Goal: Information Seeking & Learning: Learn about a topic

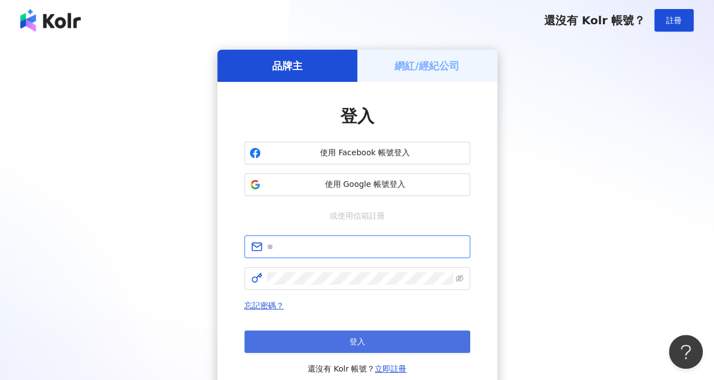
type input "**********"
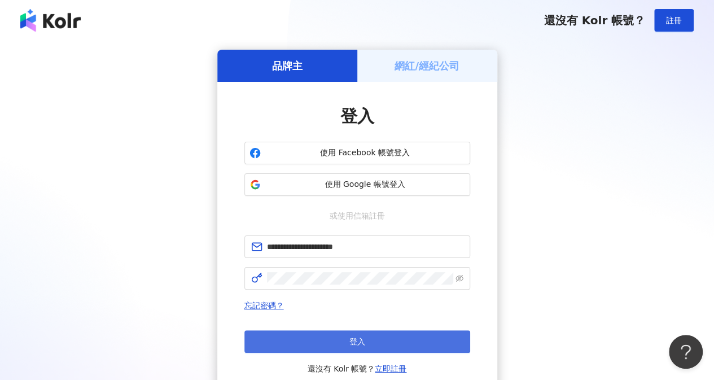
click at [363, 345] on span "登入" at bounding box center [357, 341] width 16 height 9
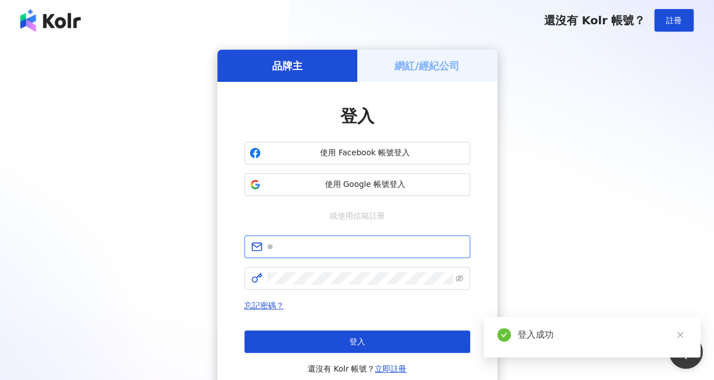
type input "**********"
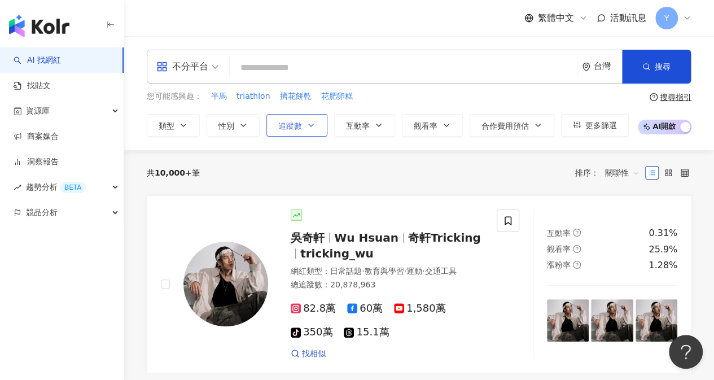
click at [302, 128] on button "追蹤數" at bounding box center [296, 125] width 61 height 23
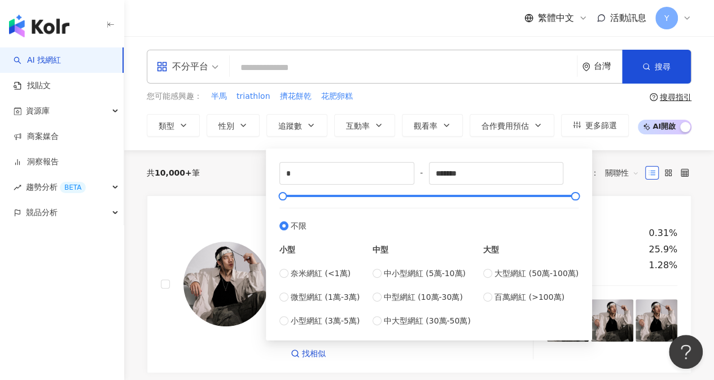
type input "*****"
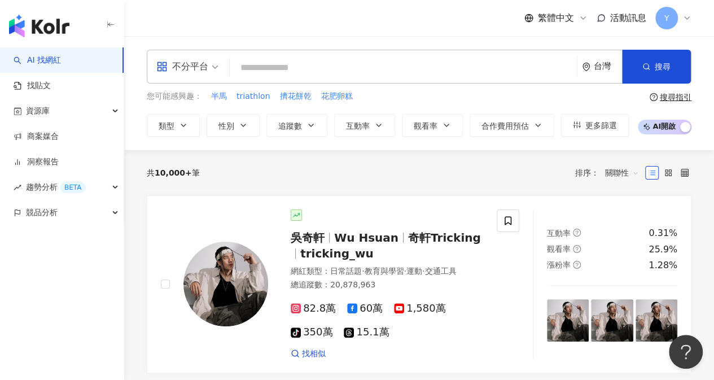
click at [437, 34] on div "繁體中文 活動訊息 Y" at bounding box center [419, 18] width 544 height 36
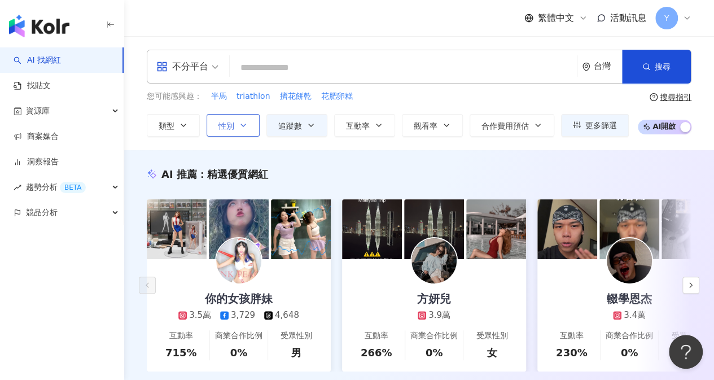
click at [245, 128] on icon "button" at bounding box center [243, 125] width 9 height 9
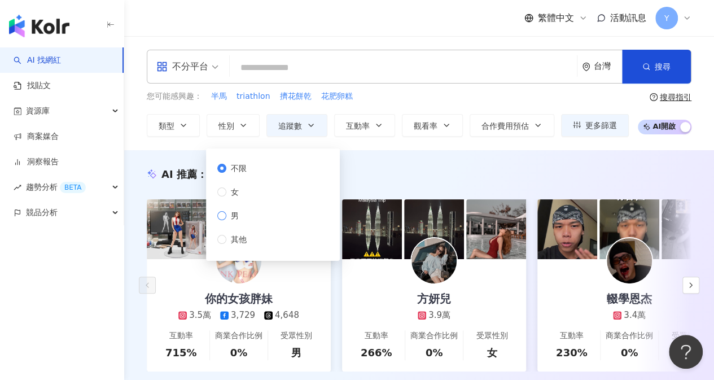
click at [234, 216] on span "男" at bounding box center [234, 215] width 17 height 12
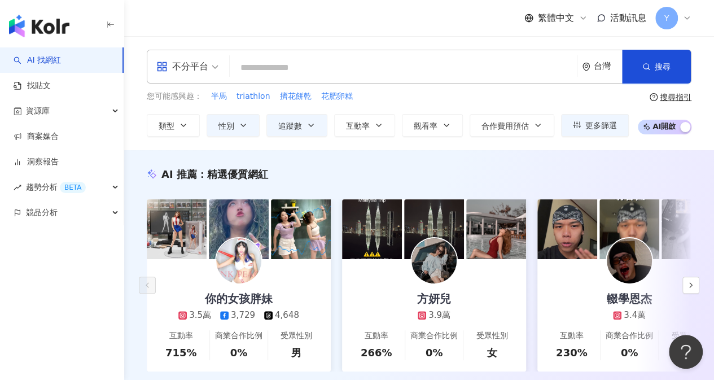
click at [431, 160] on div "AI 推薦 ： 精選優質網紅 你的女孩胖妹 3.5萬 3,729 4,648 互動率 715% 商業合作比例 0% 受眾性別 男 方妍兒 3.9萬 互動率 2…" at bounding box center [418, 281] width 589 height 262
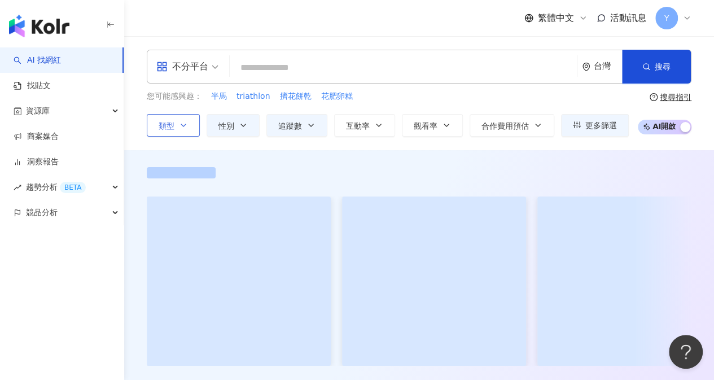
click at [183, 126] on icon "button" at bounding box center [183, 125] width 9 height 9
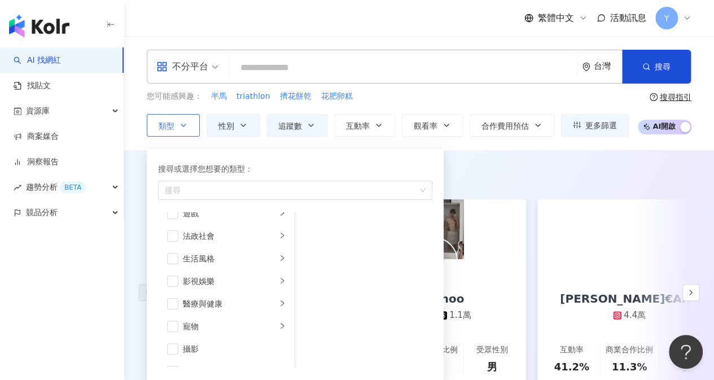
scroll to position [226, 0]
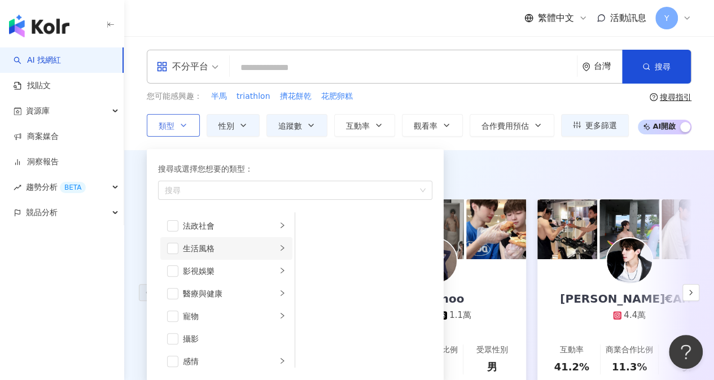
click at [173, 253] on li "生活風格" at bounding box center [226, 248] width 132 height 23
click at [171, 248] on span "button" at bounding box center [172, 248] width 11 height 11
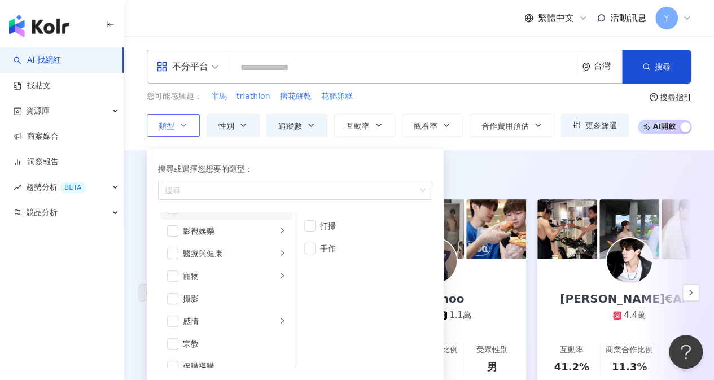
scroll to position [282, 0]
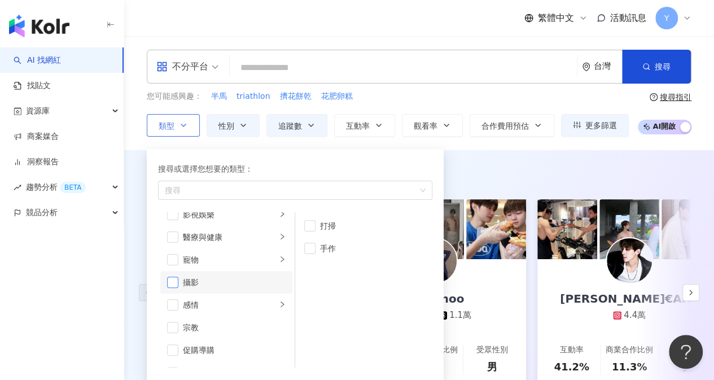
click at [177, 280] on span "button" at bounding box center [172, 281] width 11 height 11
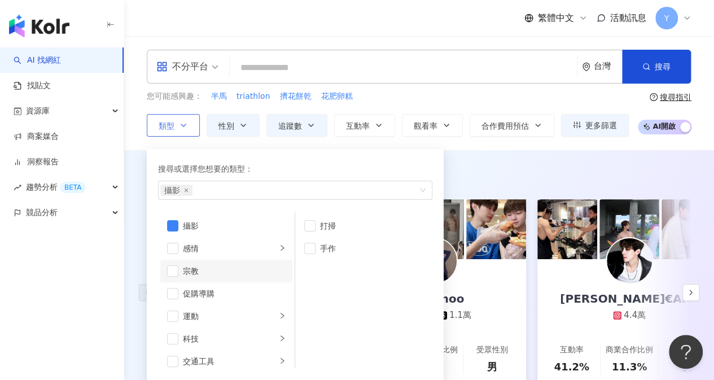
scroll to position [390, 0]
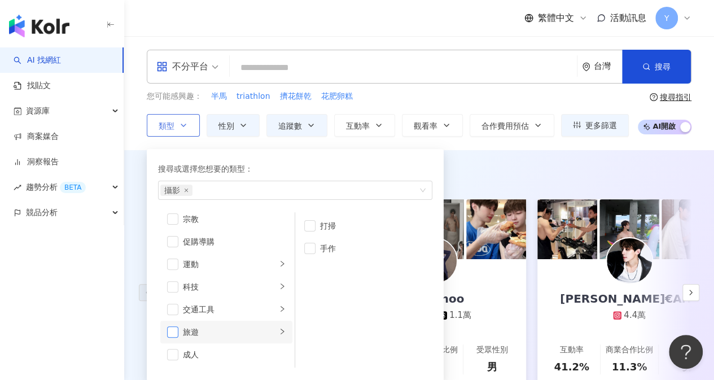
click at [174, 332] on span "button" at bounding box center [172, 331] width 11 height 11
click at [176, 310] on span "button" at bounding box center [172, 308] width 11 height 11
click at [460, 164] on div "AI 推薦 ： 精選優質網紅 mush0823 2.5萬 7,652 互動率 145% 商業合作比例 20% 受眾性別 男 yuan_hoo 2.9萬 1.1…" at bounding box center [418, 288] width 589 height 276
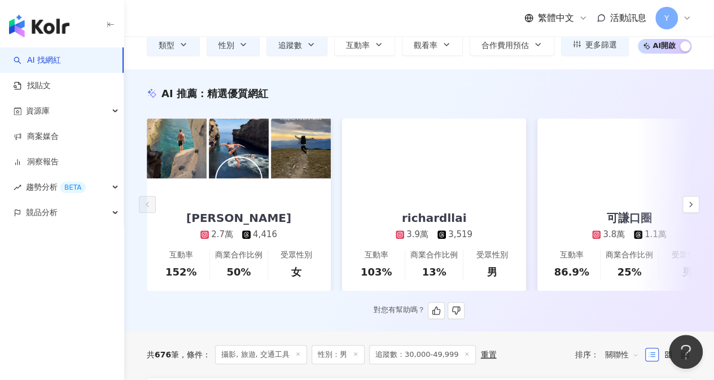
scroll to position [56, 0]
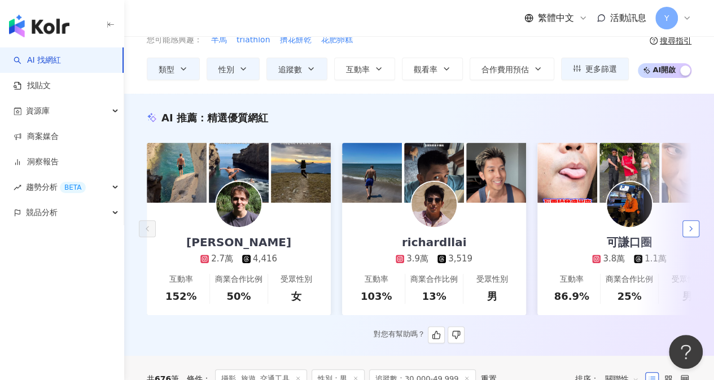
click at [695, 231] on button "button" at bounding box center [690, 228] width 17 height 17
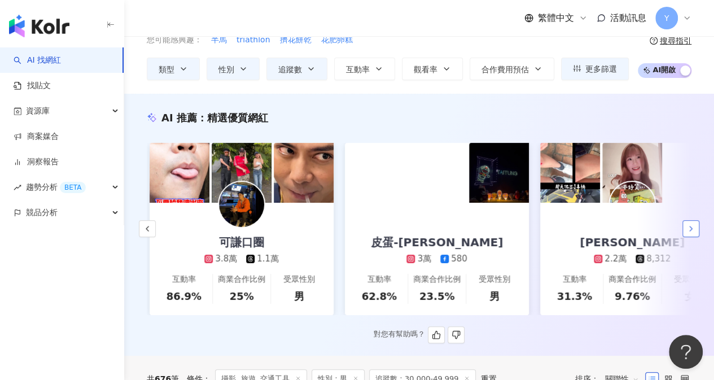
scroll to position [0, 390]
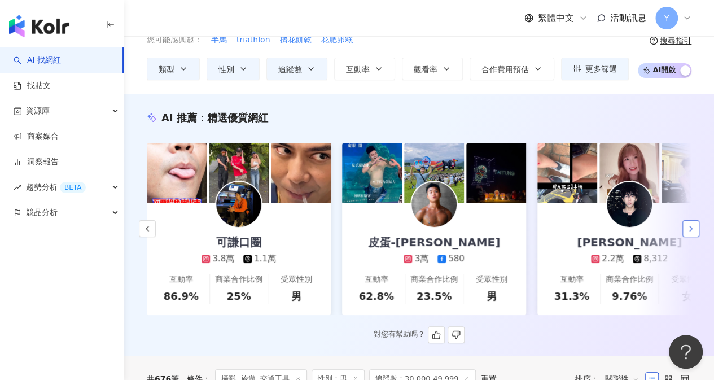
click at [695, 231] on button "button" at bounding box center [690, 228] width 17 height 17
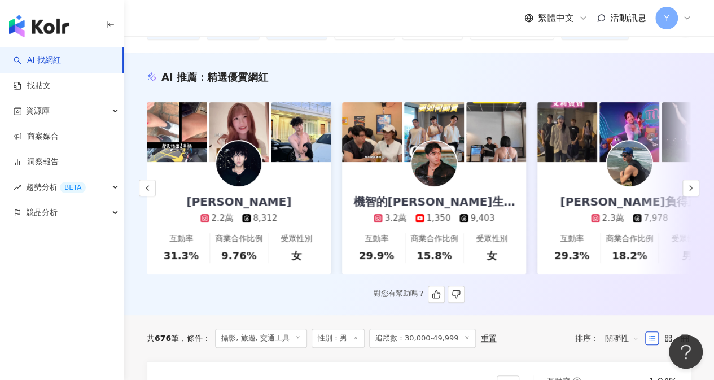
scroll to position [56, 0]
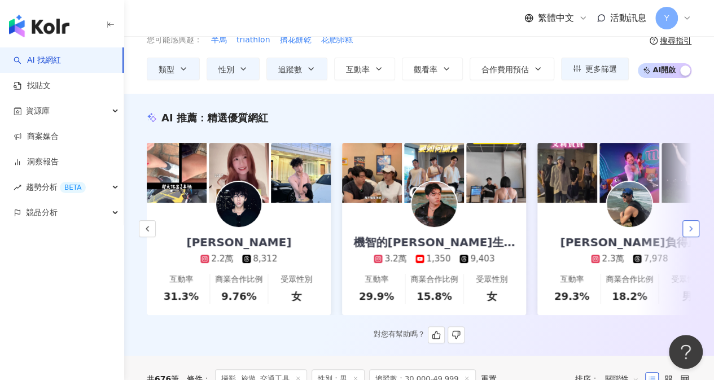
click at [690, 232] on icon "button" at bounding box center [690, 228] width 9 height 9
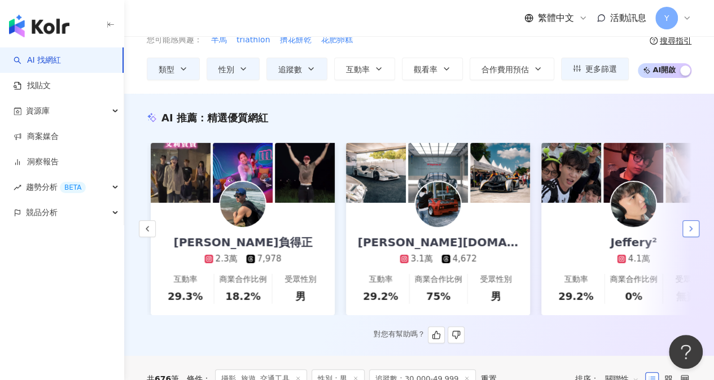
scroll to position [0, 1171]
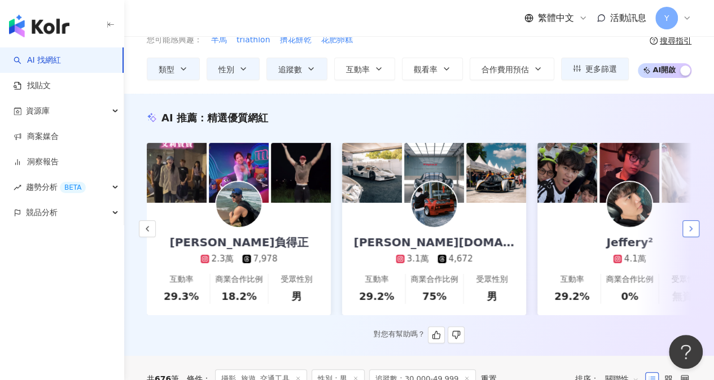
click at [696, 226] on button "button" at bounding box center [690, 228] width 17 height 17
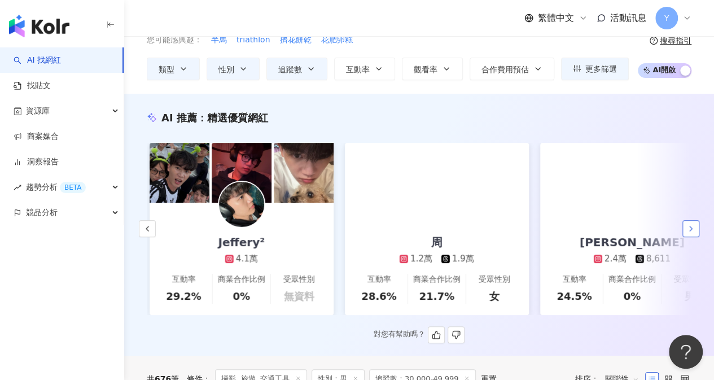
scroll to position [0, 1561]
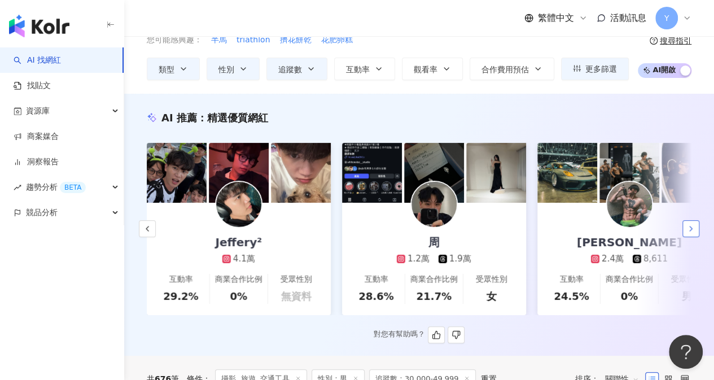
click at [696, 226] on button "button" at bounding box center [690, 228] width 17 height 17
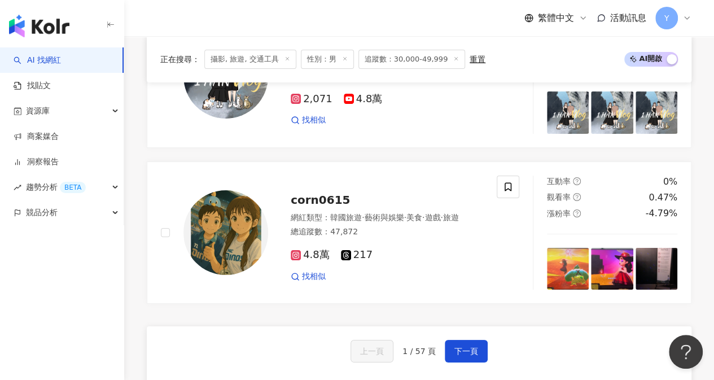
scroll to position [2143, 0]
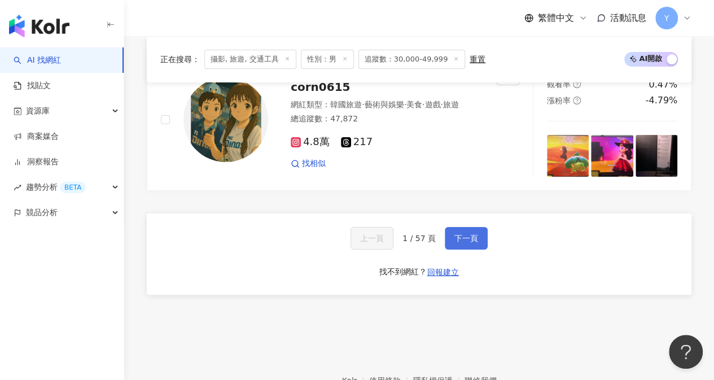
click at [457, 234] on span "下一頁" at bounding box center [466, 238] width 24 height 9
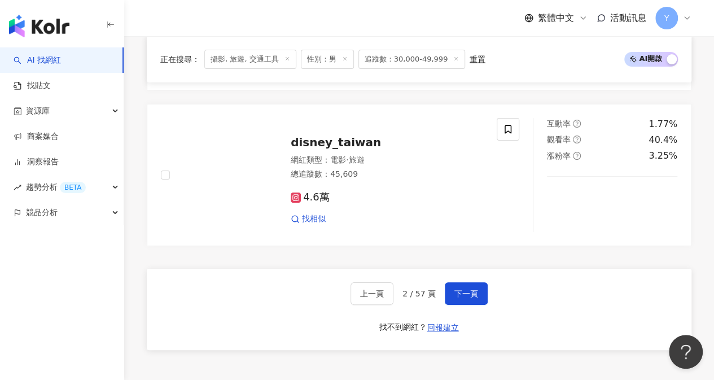
scroll to position [2123, 0]
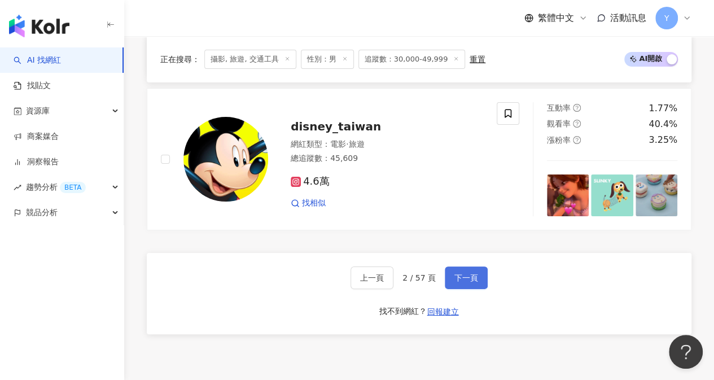
click at [464, 281] on span "下一頁" at bounding box center [466, 277] width 24 height 9
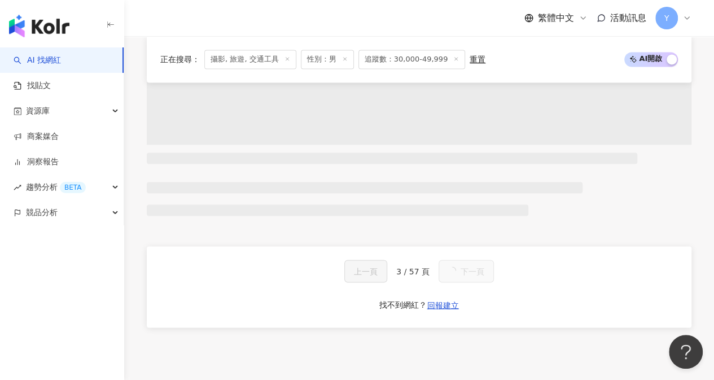
scroll to position [2109, 0]
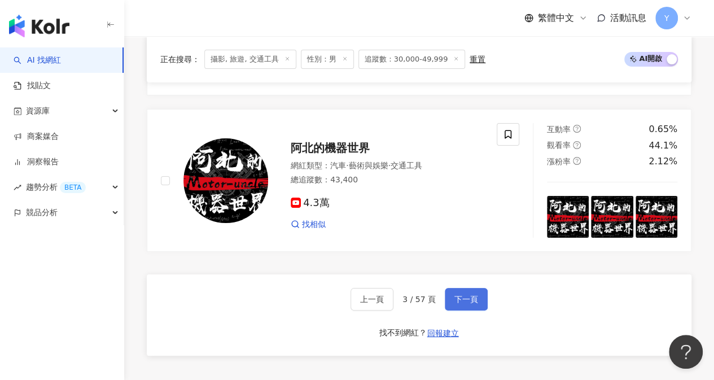
click at [468, 288] on button "下一頁" at bounding box center [465, 299] width 43 height 23
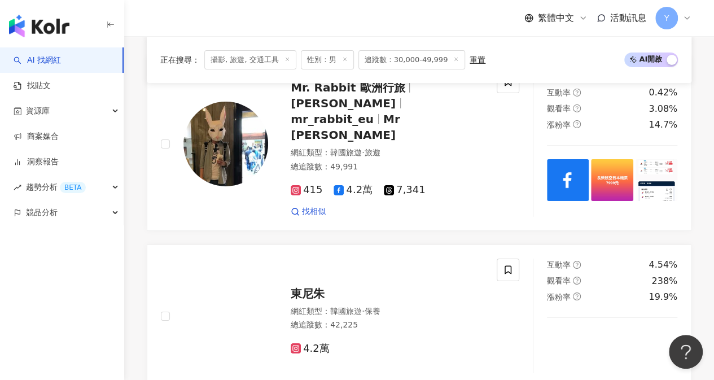
scroll to position [2053, 0]
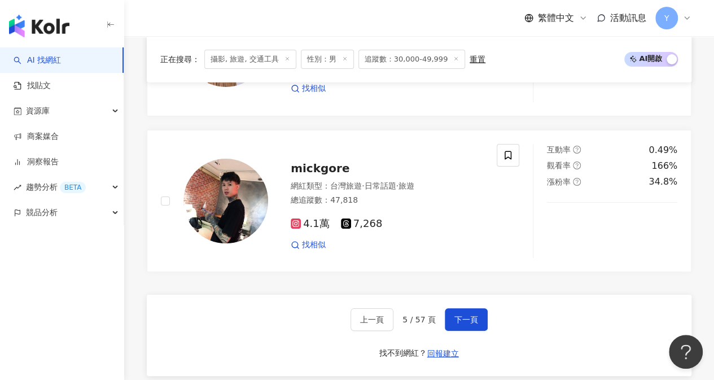
scroll to position [2115, 0]
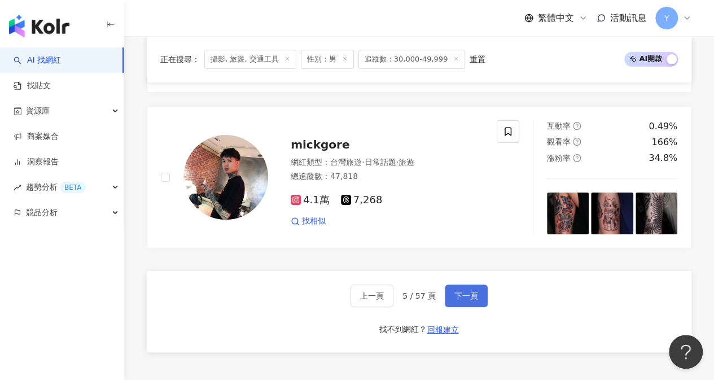
click at [457, 291] on span "下一頁" at bounding box center [466, 295] width 24 height 9
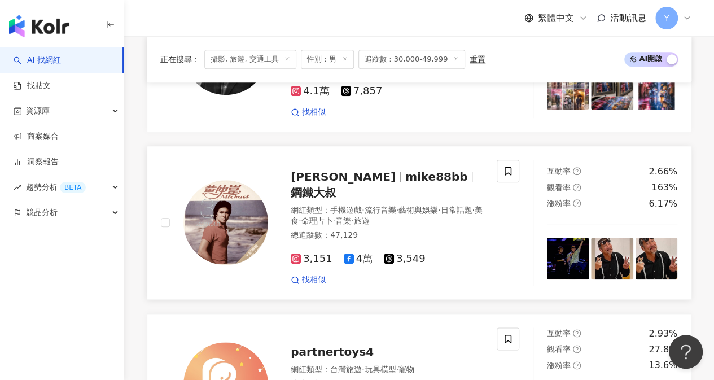
scroll to position [508, 0]
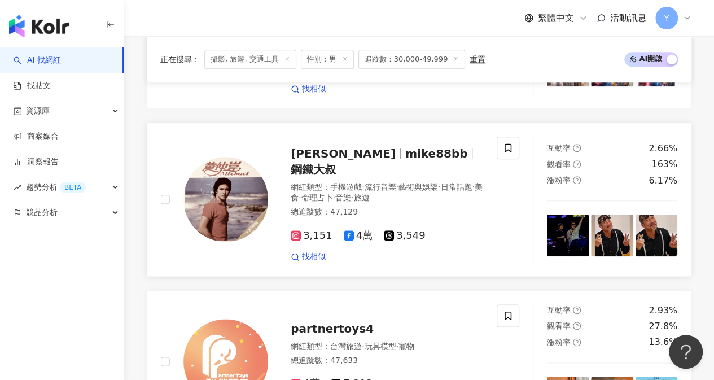
click at [356, 230] on span "4萬" at bounding box center [358, 236] width 29 height 12
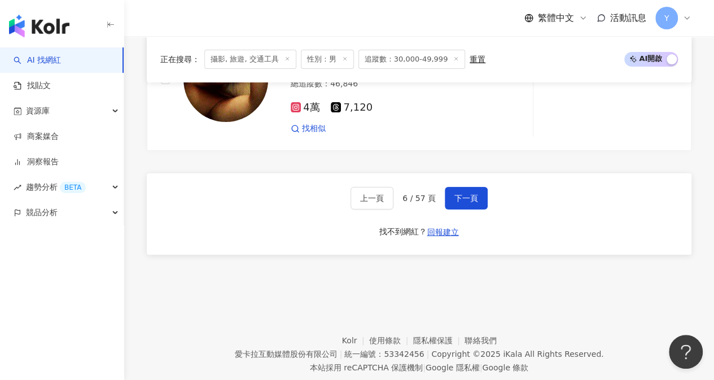
scroll to position [2195, 0]
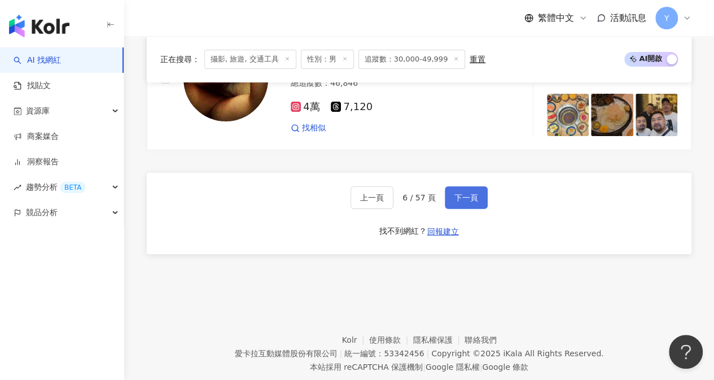
click at [467, 193] on span "下一頁" at bounding box center [466, 197] width 24 height 9
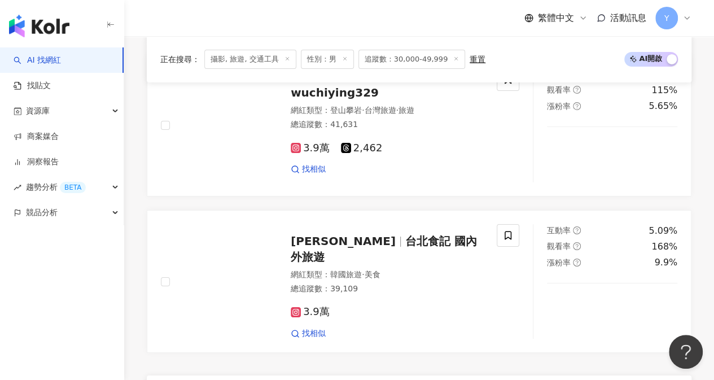
scroll to position [1947, 0]
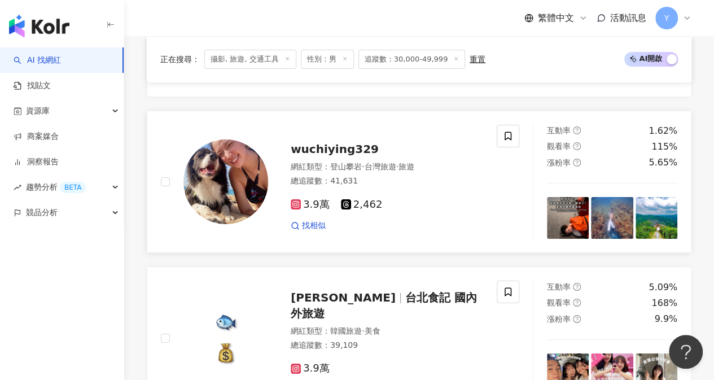
click at [308, 200] on span "3.9萬" at bounding box center [309, 205] width 39 height 12
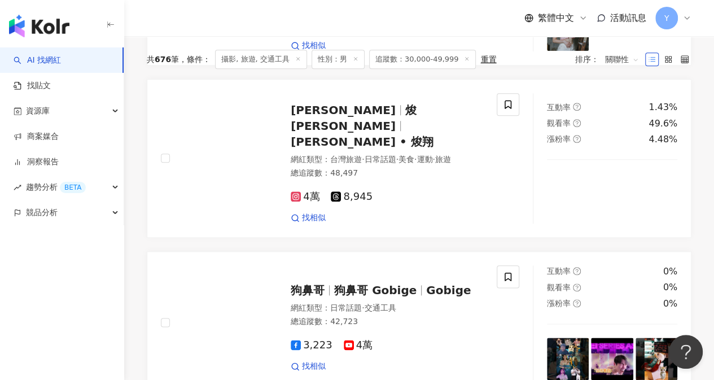
scroll to position [367, 0]
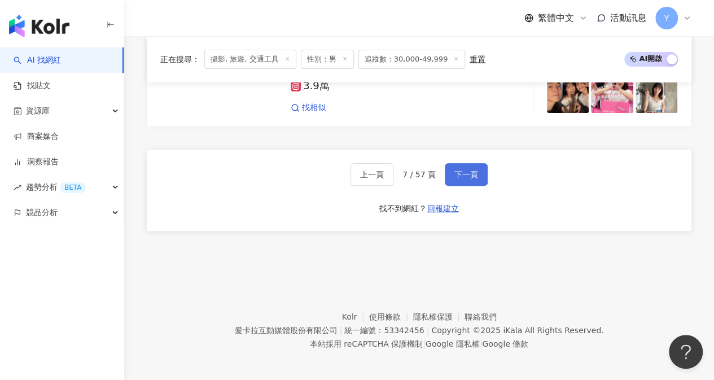
click at [470, 163] on button "下一頁" at bounding box center [465, 174] width 43 height 23
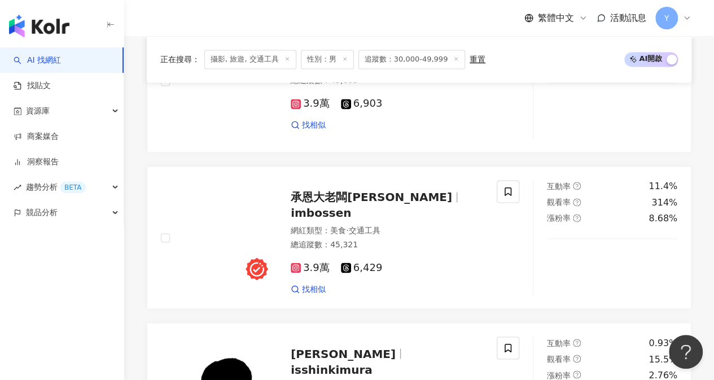
scroll to position [785, 0]
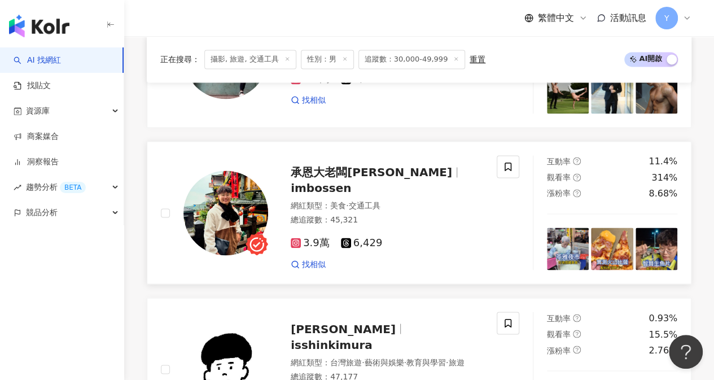
click at [314, 239] on span "3.9萬" at bounding box center [309, 243] width 39 height 12
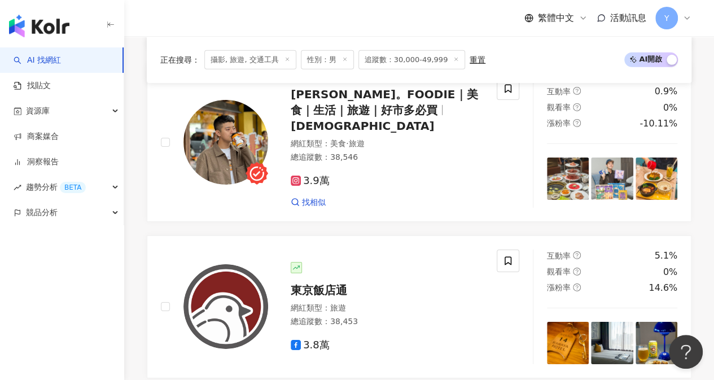
scroll to position [2139, 0]
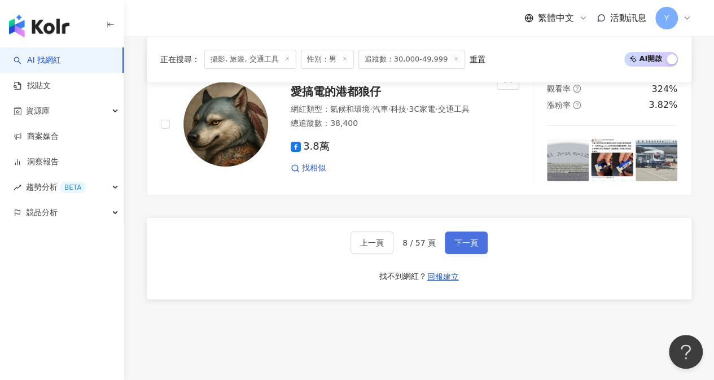
click at [461, 238] on span "下一頁" at bounding box center [466, 242] width 24 height 9
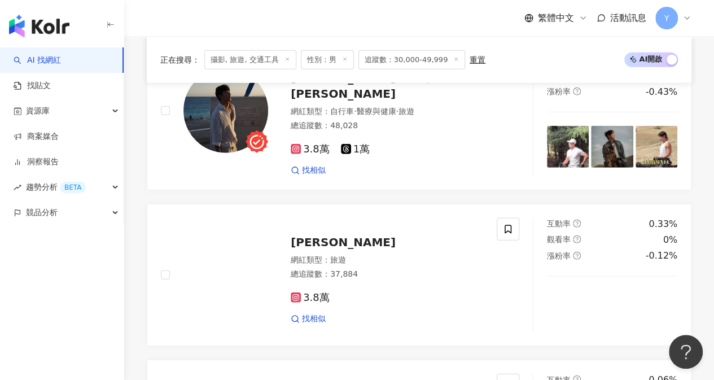
scroll to position [1518, 0]
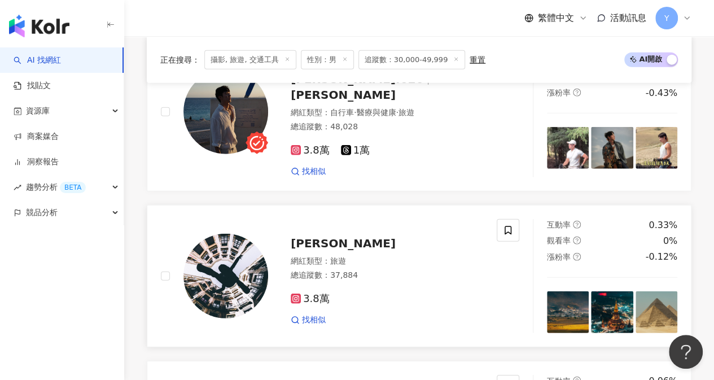
click at [333, 236] on span "Tony Tan" at bounding box center [342, 243] width 105 height 14
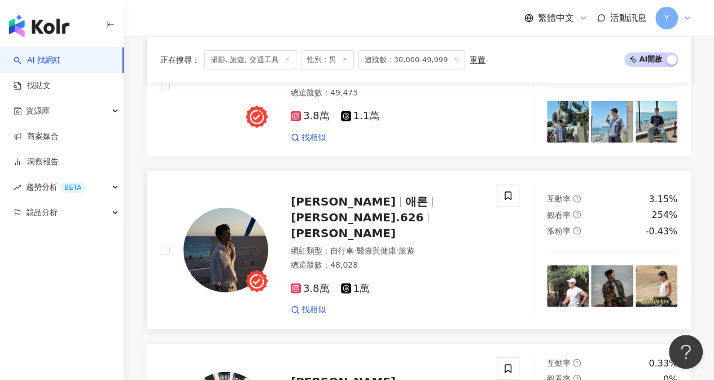
scroll to position [1406, 0]
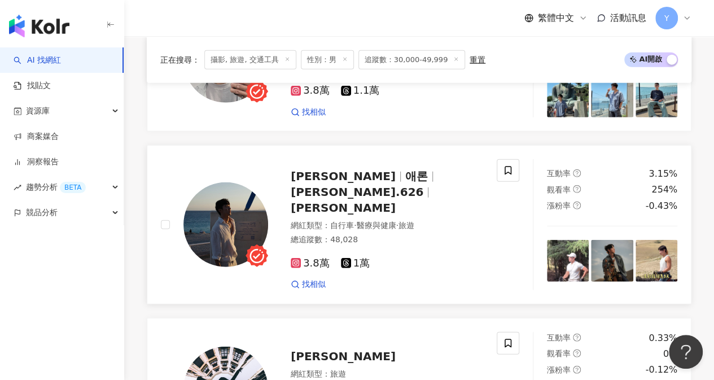
click at [307, 257] on span "3.8萬" at bounding box center [309, 263] width 39 height 12
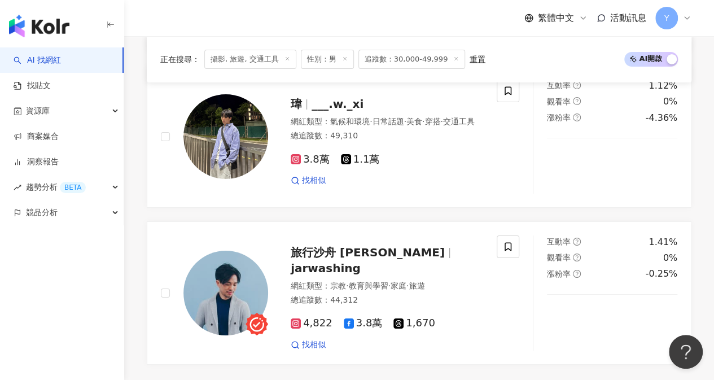
scroll to position [2195, 0]
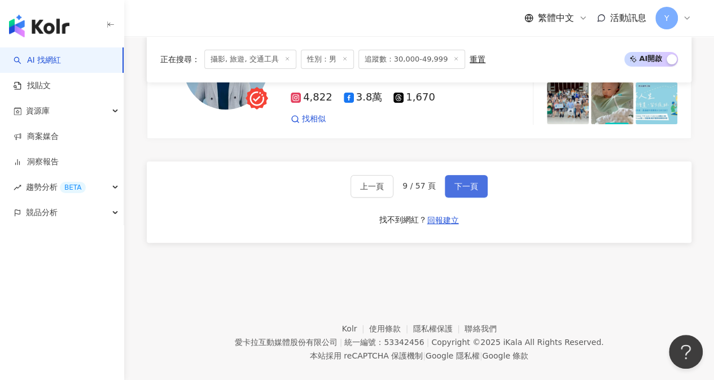
click at [481, 178] on button "下一頁" at bounding box center [465, 186] width 43 height 23
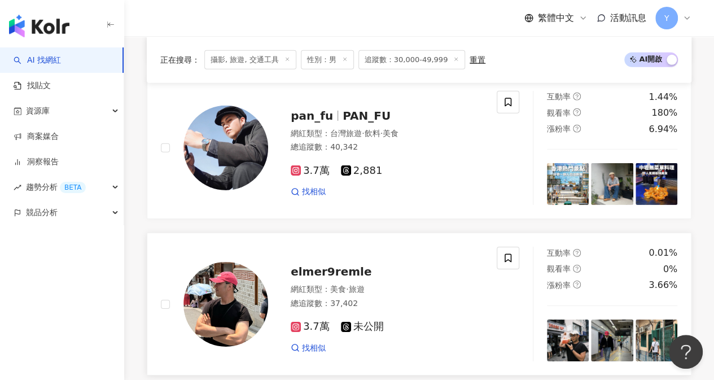
scroll to position [1630, 0]
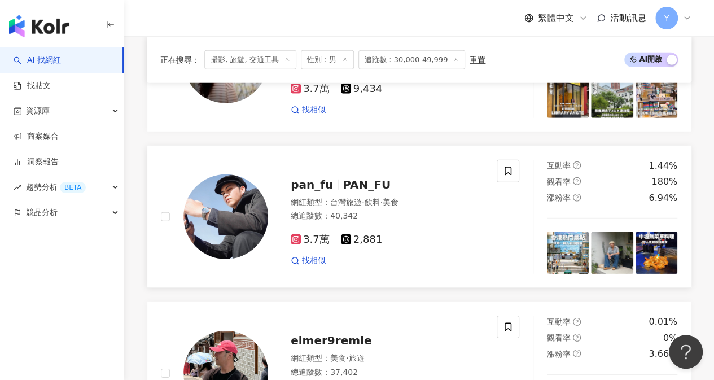
click at [311, 234] on span "3.7萬" at bounding box center [309, 240] width 39 height 12
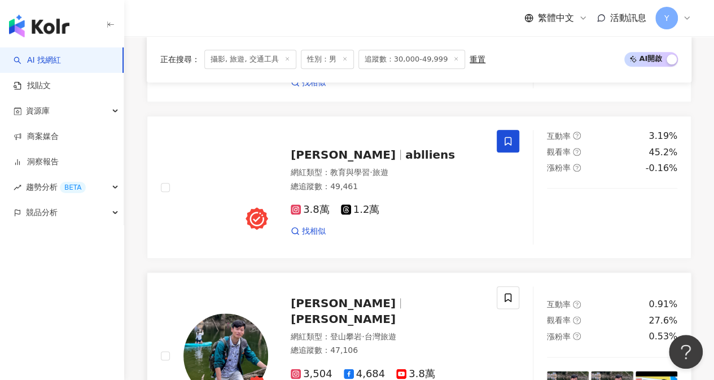
scroll to position [501, 0]
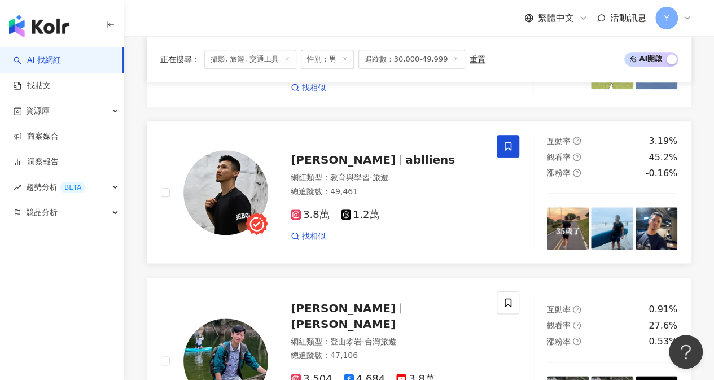
click at [317, 210] on span "3.8萬" at bounding box center [309, 215] width 39 height 12
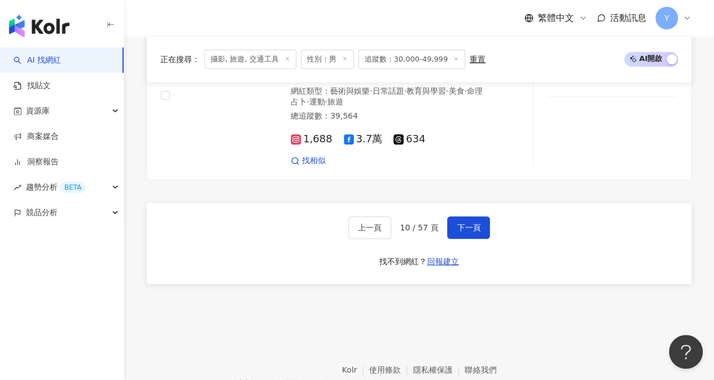
scroll to position [2250, 0]
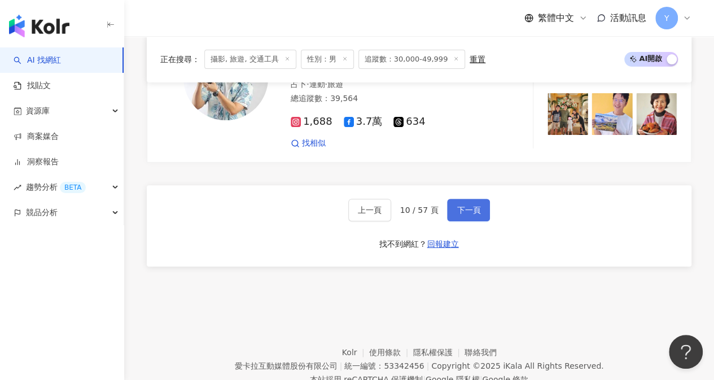
click at [473, 205] on span "下一頁" at bounding box center [468, 209] width 24 height 9
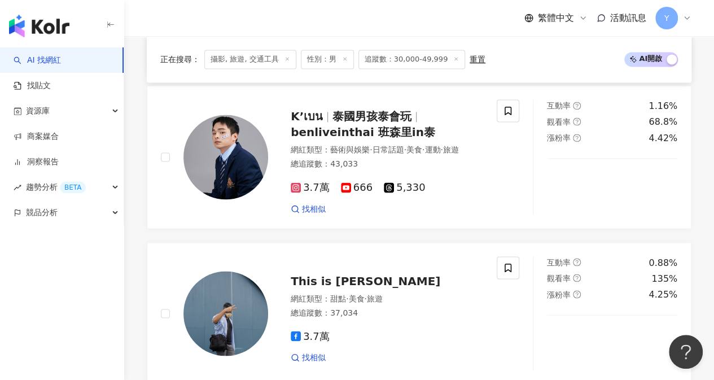
scroll to position [915, 0]
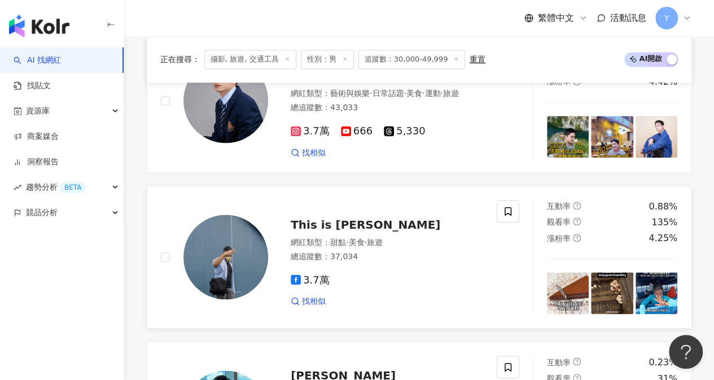
click at [313, 281] on span "3.7萬" at bounding box center [309, 280] width 39 height 12
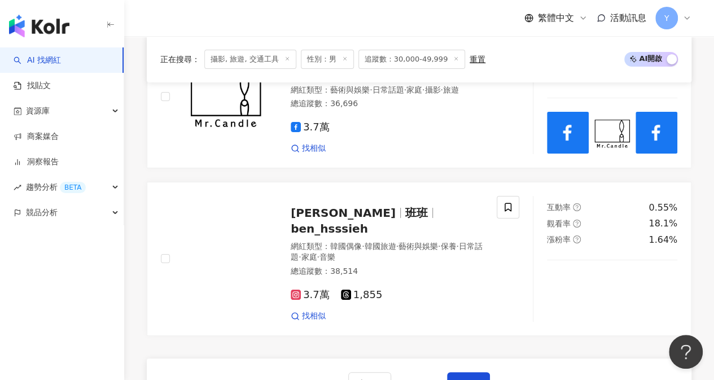
scroll to position [2213, 0]
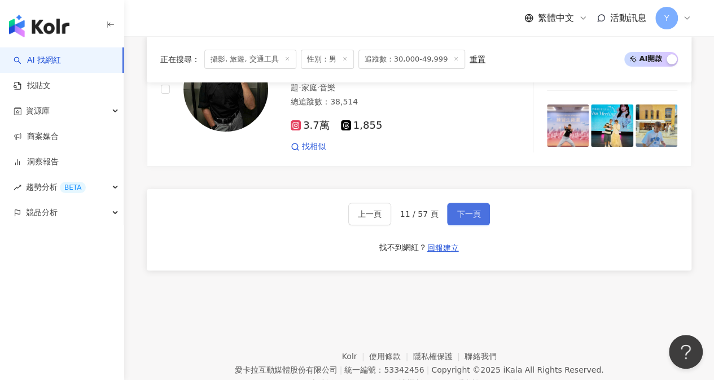
click at [452, 202] on button "下一頁" at bounding box center [468, 213] width 43 height 23
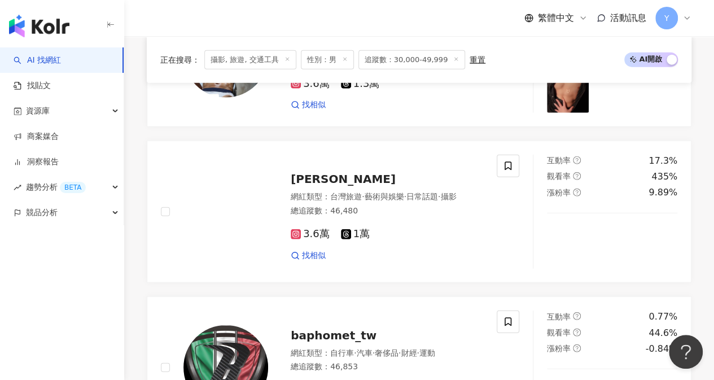
scroll to position [1284, 0]
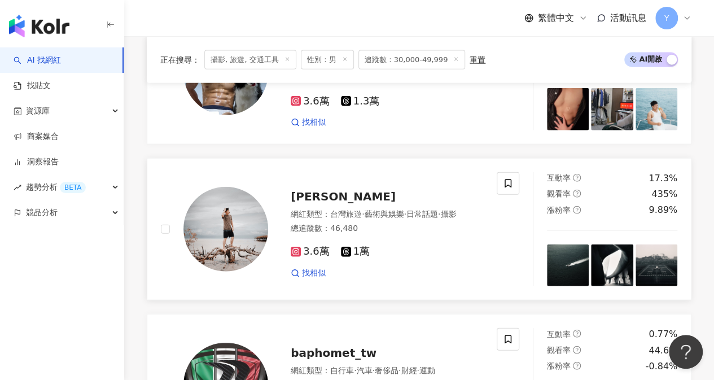
click at [263, 205] on img at bounding box center [225, 229] width 85 height 85
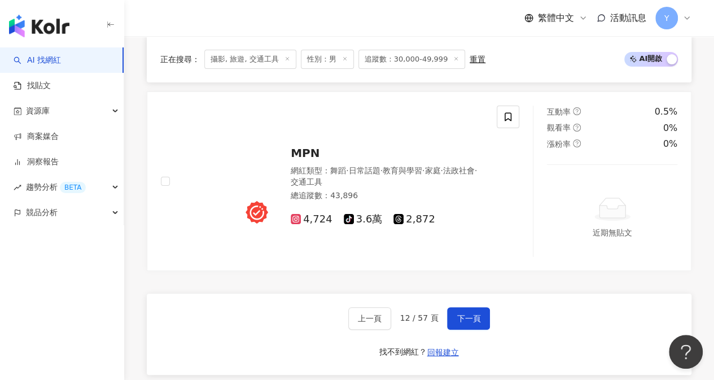
scroll to position [2186, 0]
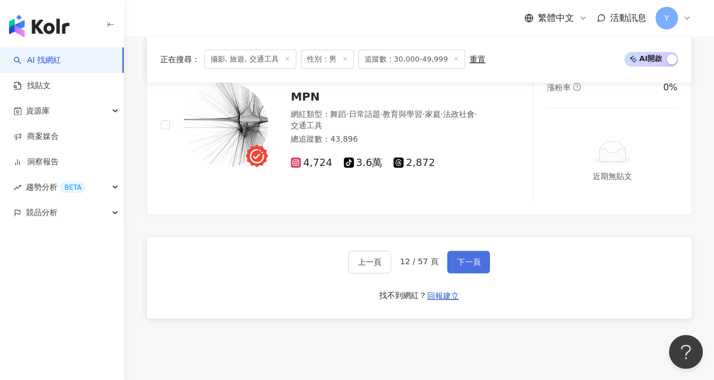
click at [478, 250] on button "下一頁" at bounding box center [468, 261] width 43 height 23
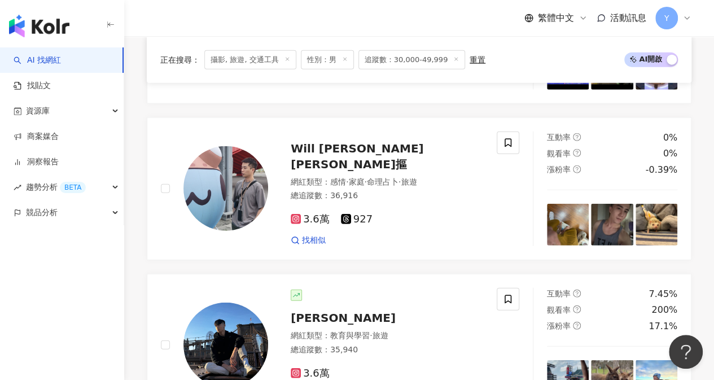
scroll to position [1349, 0]
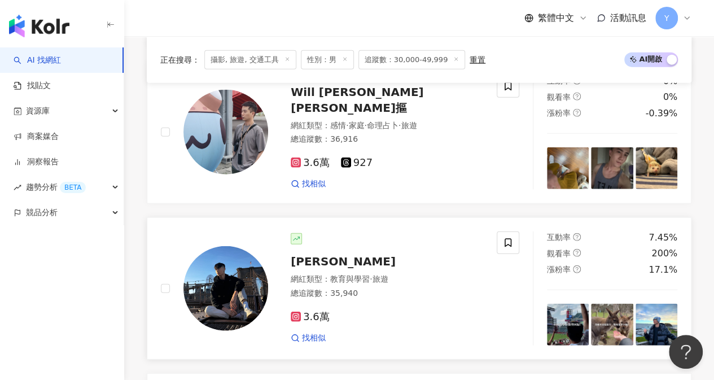
click at [307, 254] on span "Sean" at bounding box center [342, 261] width 105 height 14
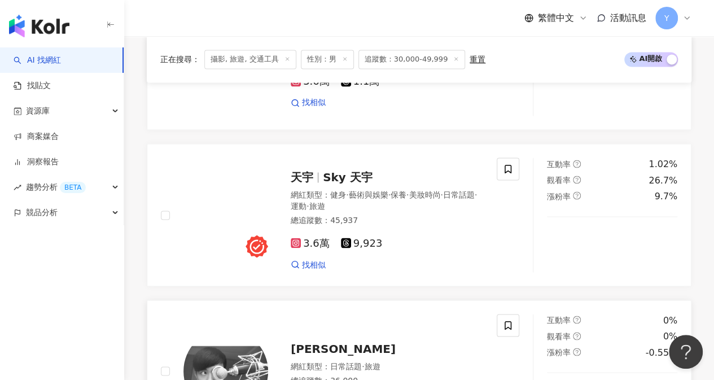
scroll to position [898, 0]
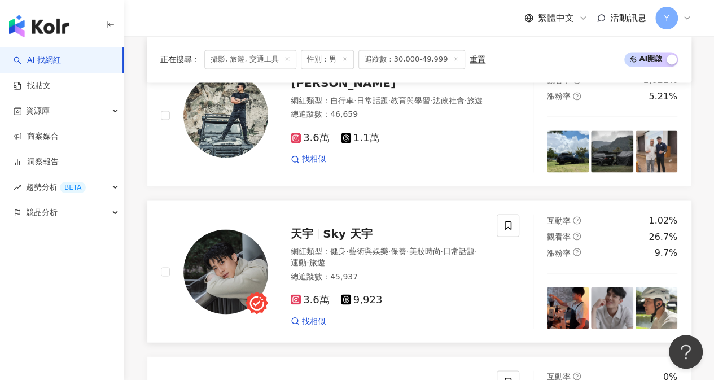
click at [306, 257] on span "運動" at bounding box center [298, 261] width 16 height 9
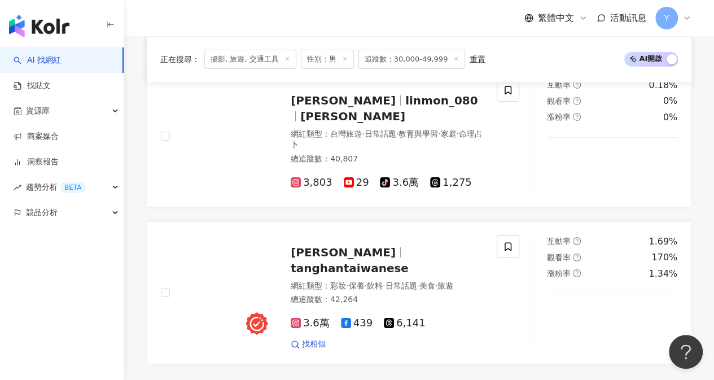
scroll to position [2195, 0]
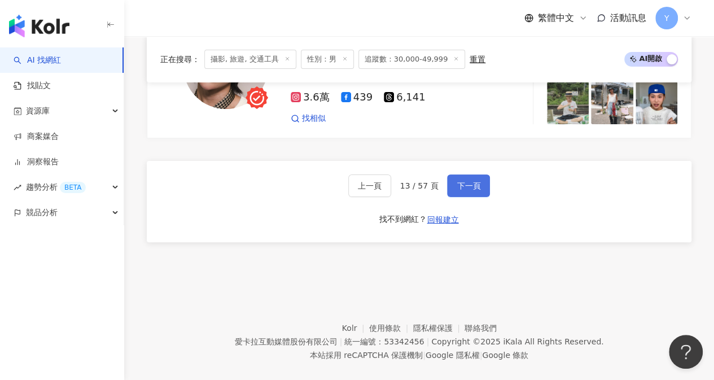
click at [455, 176] on button "下一頁" at bounding box center [468, 185] width 43 height 23
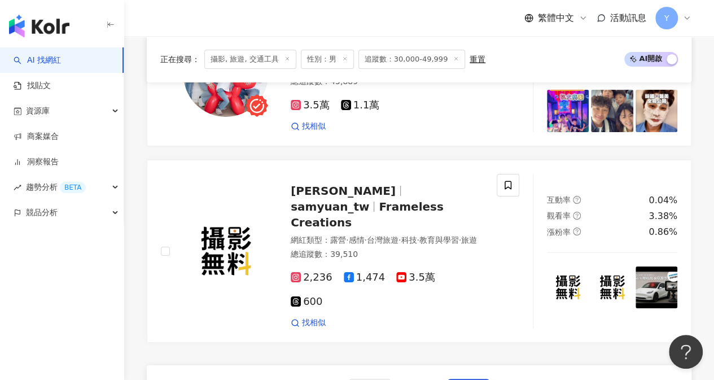
scroll to position [2048, 0]
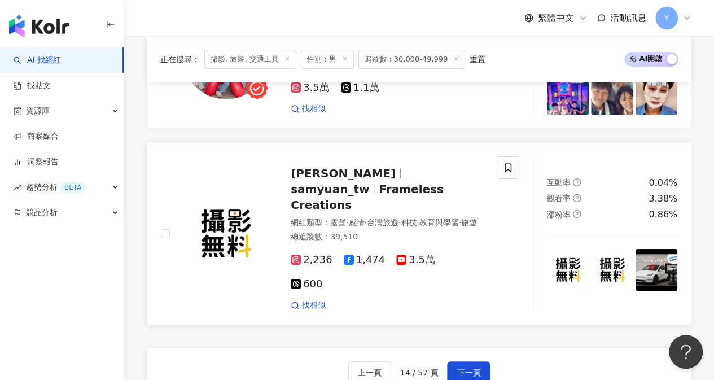
click at [358, 184] on span "Frameless Creations" at bounding box center [366, 196] width 153 height 29
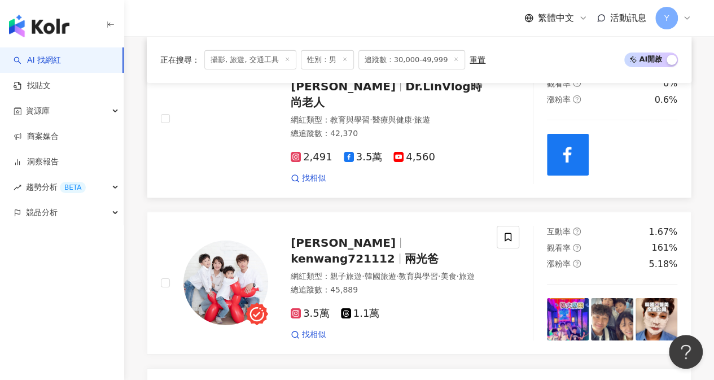
scroll to position [1653, 0]
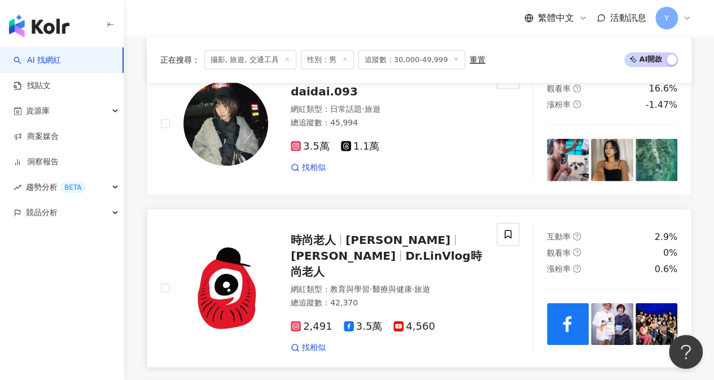
click at [395, 249] on span "Paul" at bounding box center [342, 256] width 105 height 14
click at [371, 320] on span "3.5萬" at bounding box center [363, 326] width 39 height 12
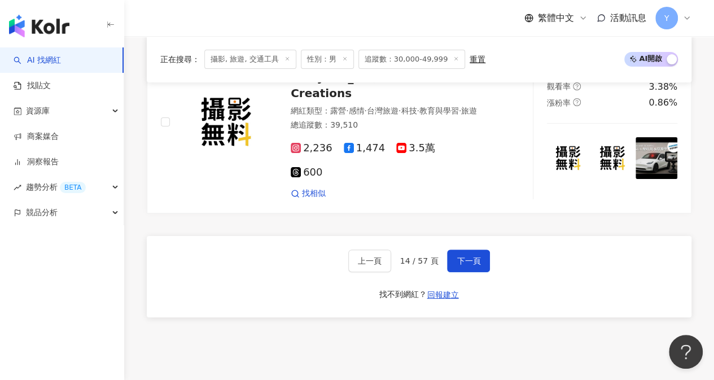
scroll to position [2217, 0]
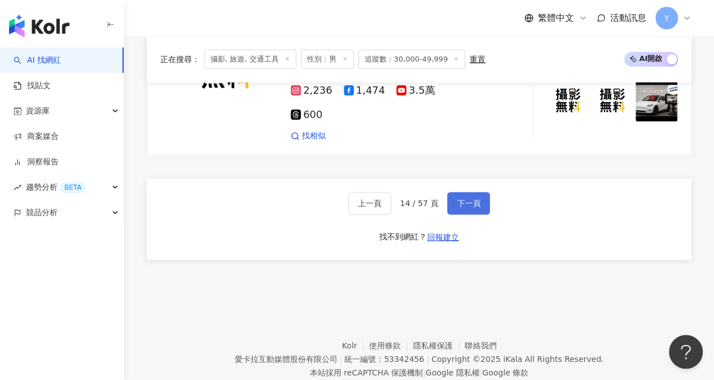
click at [468, 199] on span "下一頁" at bounding box center [468, 203] width 24 height 9
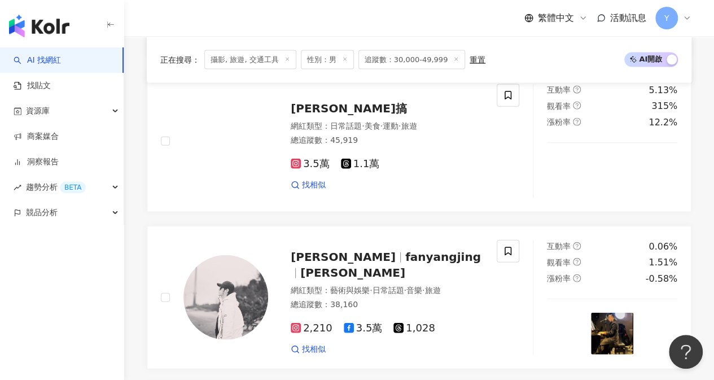
scroll to position [1413, 0]
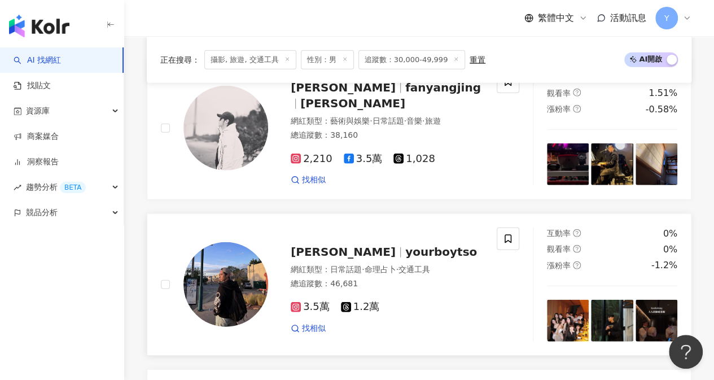
click at [316, 245] on span "左宇修" at bounding box center [342, 252] width 105 height 14
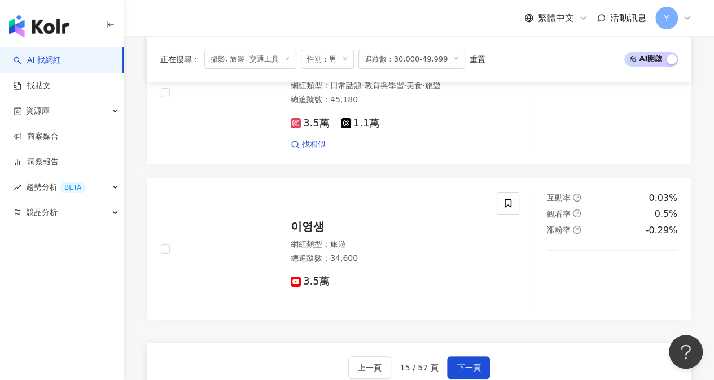
scroll to position [2203, 0]
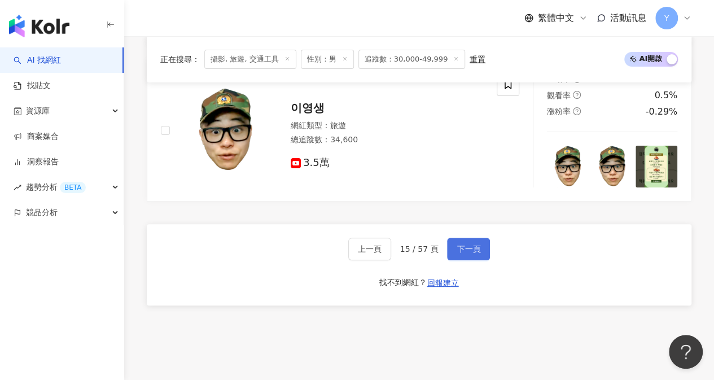
click at [468, 244] on span "下一頁" at bounding box center [468, 248] width 24 height 9
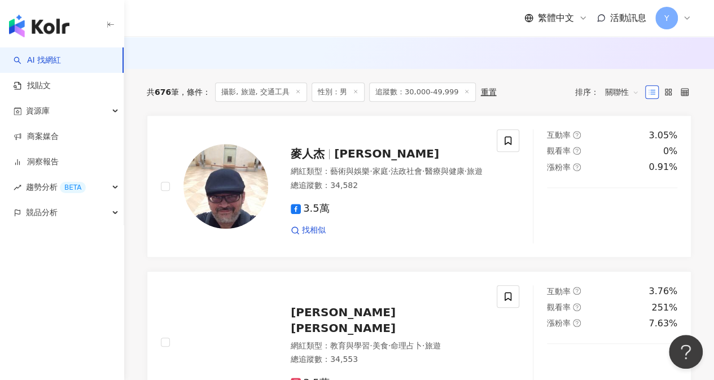
scroll to position [343, 0]
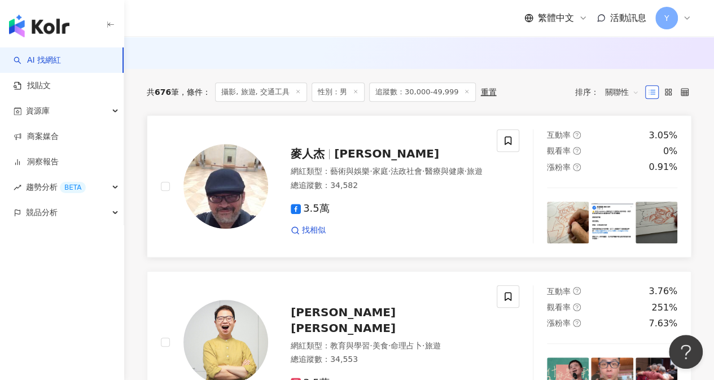
click at [320, 214] on span "3.5萬" at bounding box center [309, 208] width 39 height 12
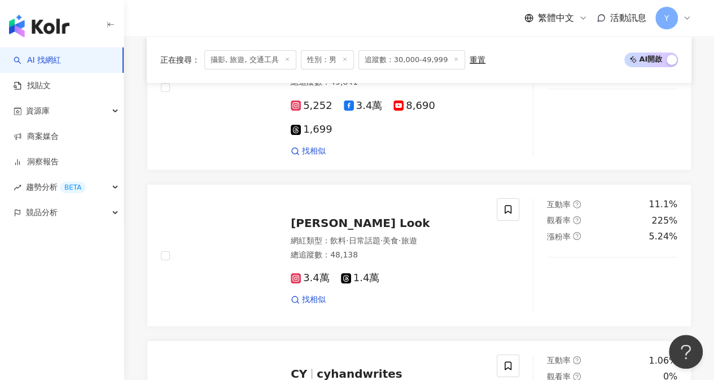
scroll to position [2261, 0]
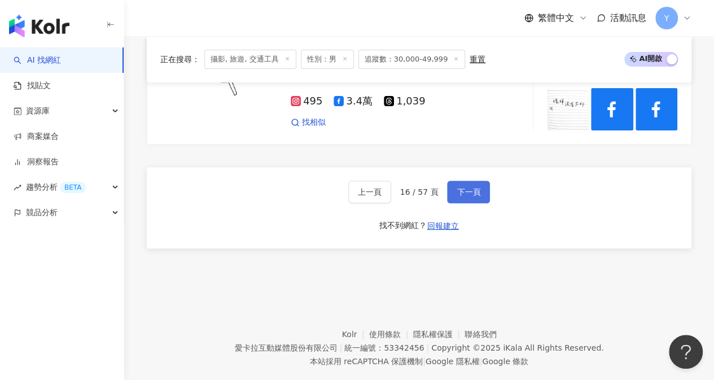
click at [473, 187] on span "下一頁" at bounding box center [468, 191] width 24 height 9
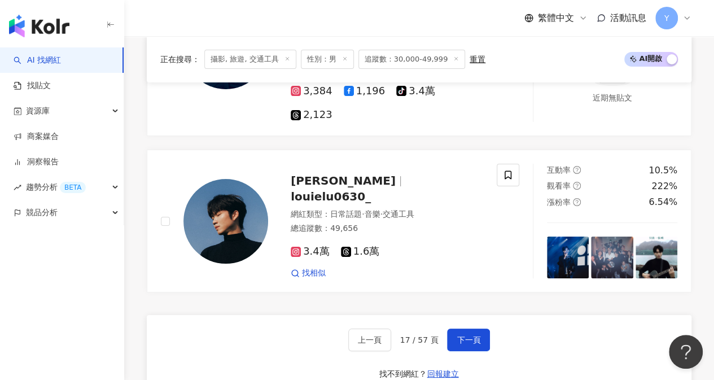
scroll to position [2062, 0]
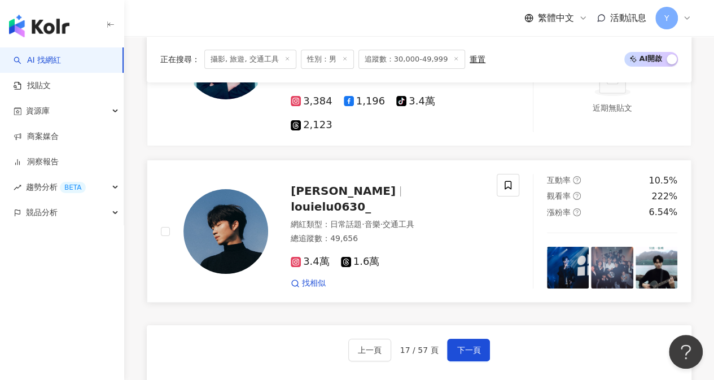
click at [341, 257] on icon at bounding box center [346, 262] width 10 height 10
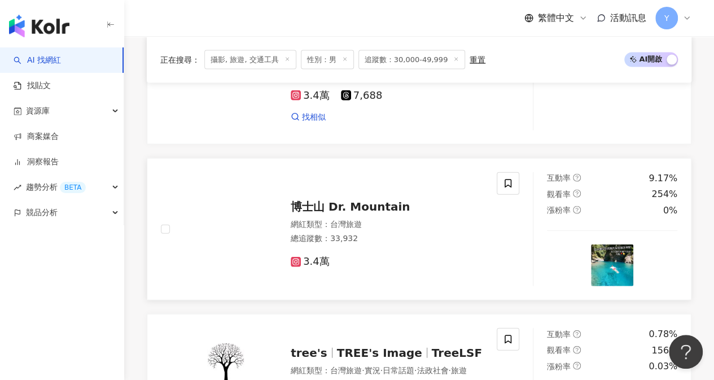
scroll to position [1272, 0]
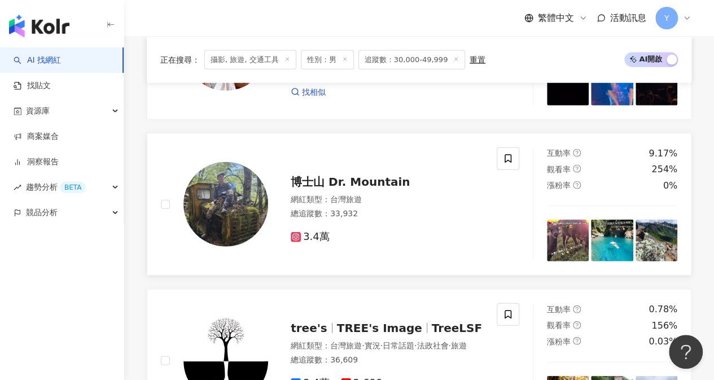
click at [312, 236] on span "3.4萬" at bounding box center [309, 237] width 39 height 12
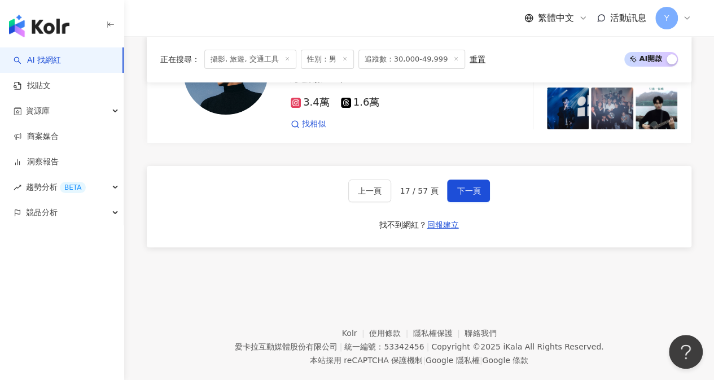
scroll to position [2231, 0]
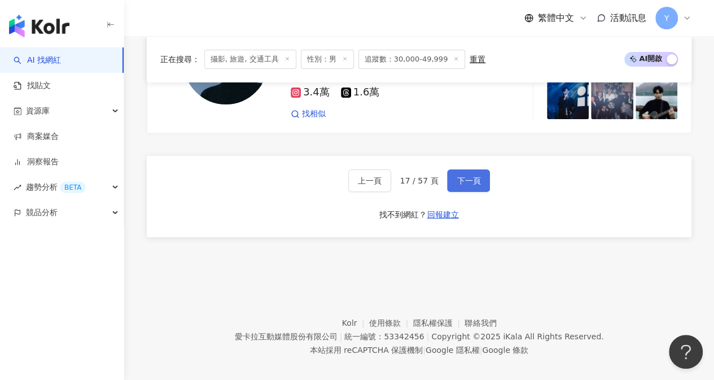
click at [456, 176] on span "下一頁" at bounding box center [468, 180] width 24 height 9
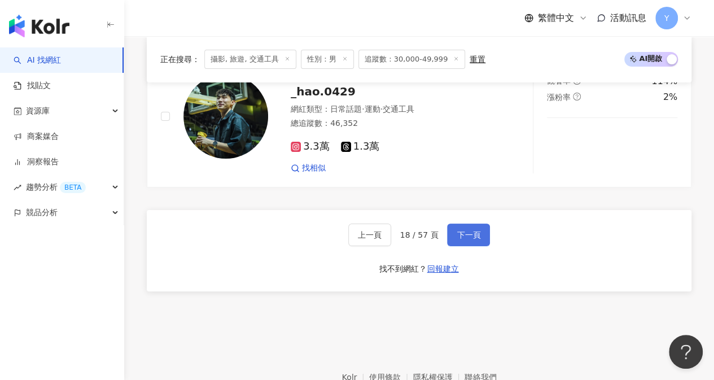
scroll to position [2082, 0]
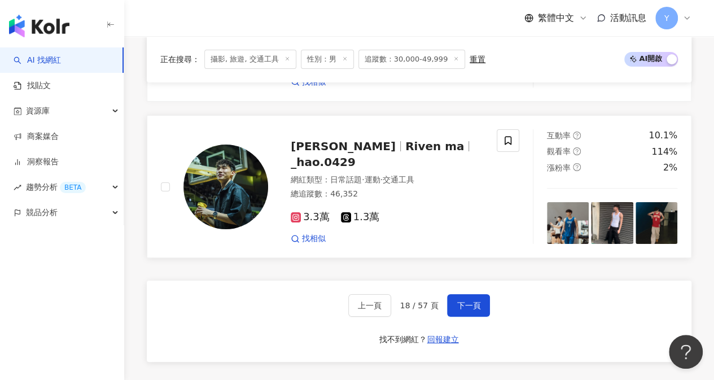
click at [308, 211] on span "3.3萬" at bounding box center [309, 217] width 39 height 12
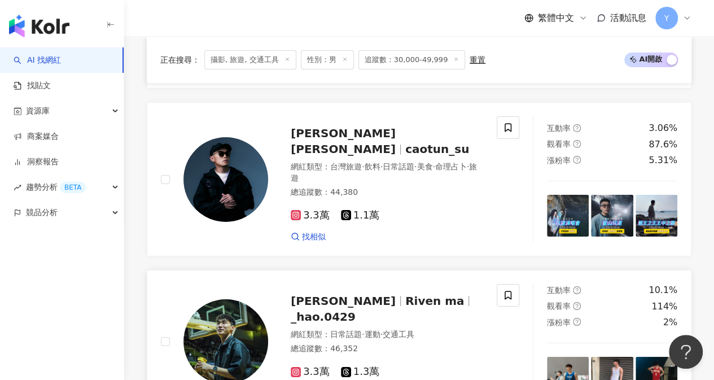
scroll to position [1800, 0]
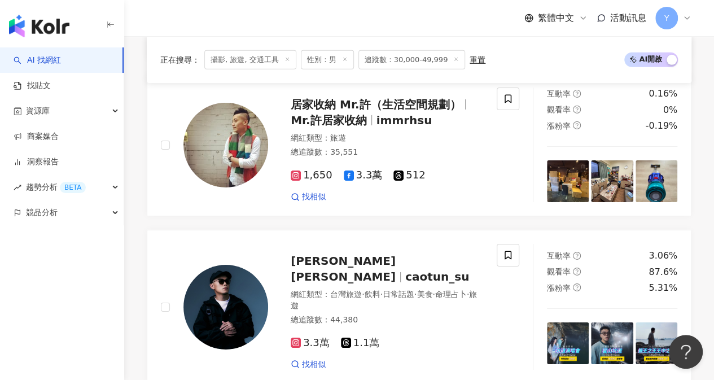
click at [60, 29] on img "button" at bounding box center [39, 26] width 60 height 23
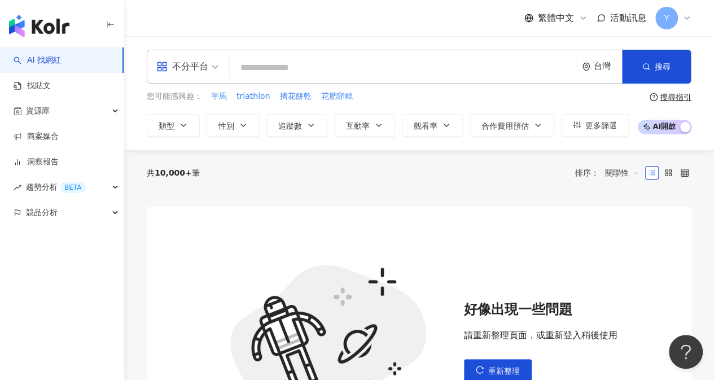
click at [308, 67] on input "search" at bounding box center [403, 67] width 338 height 21
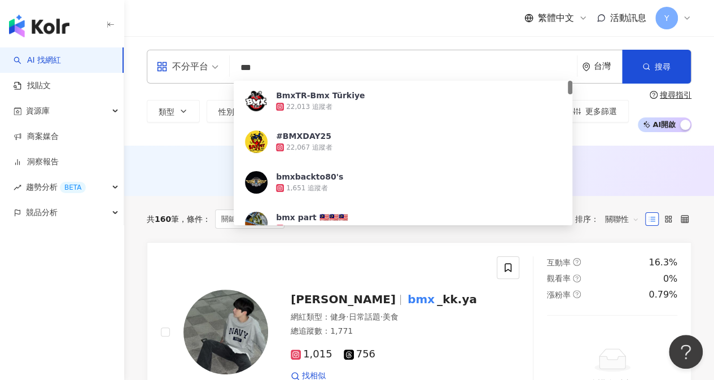
type input "***"
click at [325, 34] on div "繁體中文 活動訊息 Y" at bounding box center [419, 18] width 544 height 36
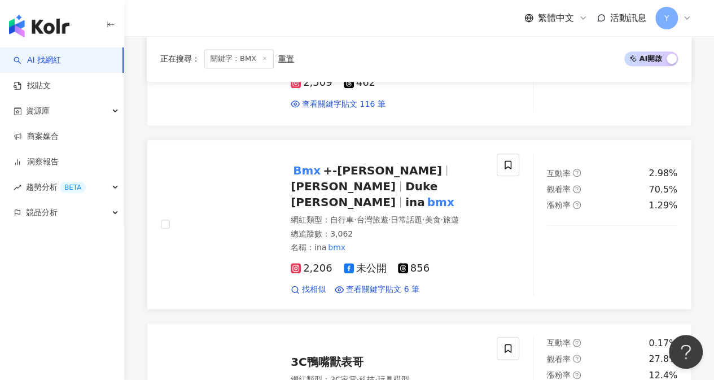
scroll to position [508, 0]
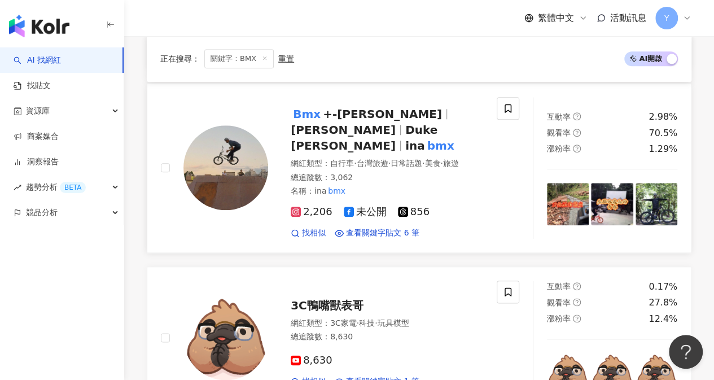
click at [318, 208] on span "2,206" at bounding box center [311, 212] width 42 height 12
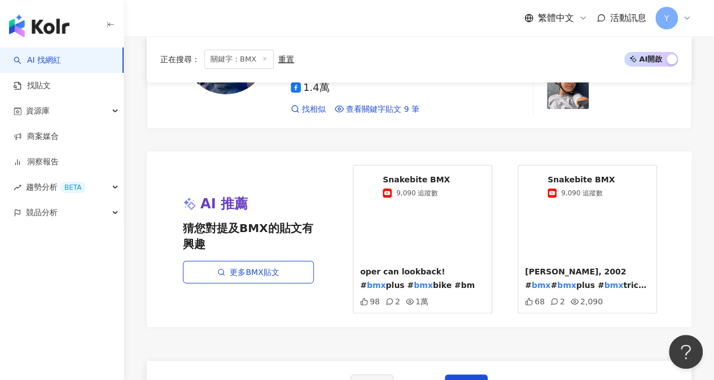
scroll to position [2143, 0]
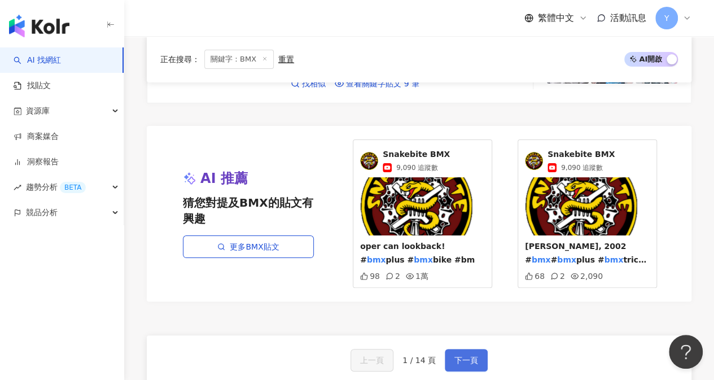
click at [473, 355] on span "下一頁" at bounding box center [466, 359] width 24 height 9
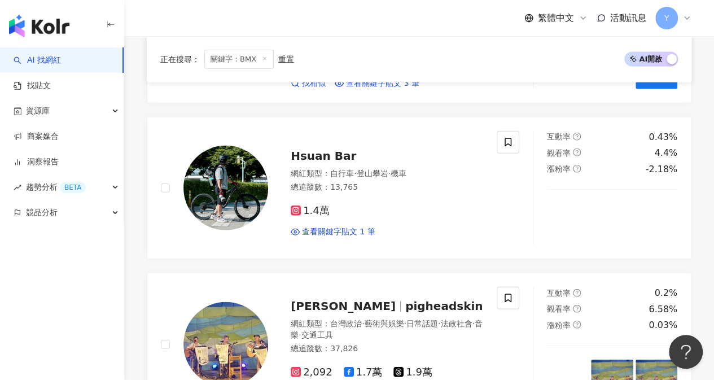
scroll to position [1267, 0]
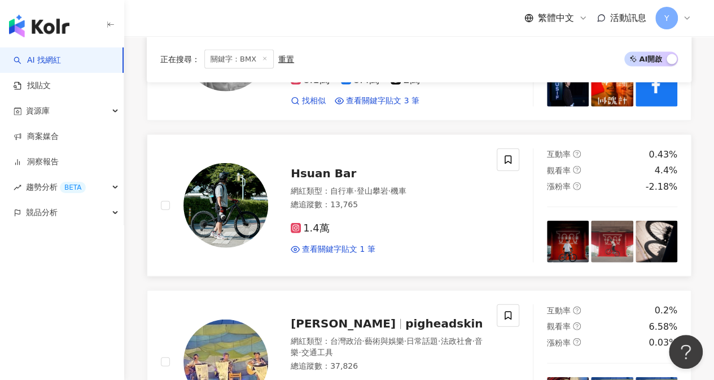
click at [323, 222] on span "1.4萬" at bounding box center [309, 228] width 39 height 12
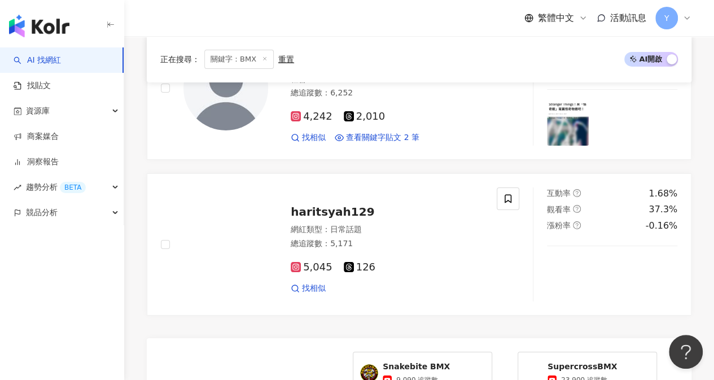
scroll to position [2226, 0]
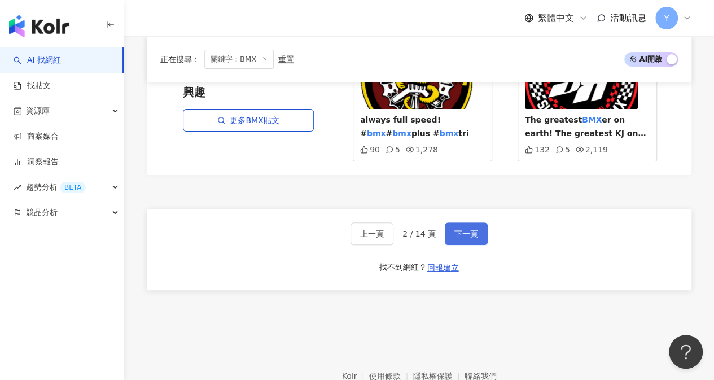
click at [451, 227] on button "下一頁" at bounding box center [465, 233] width 43 height 23
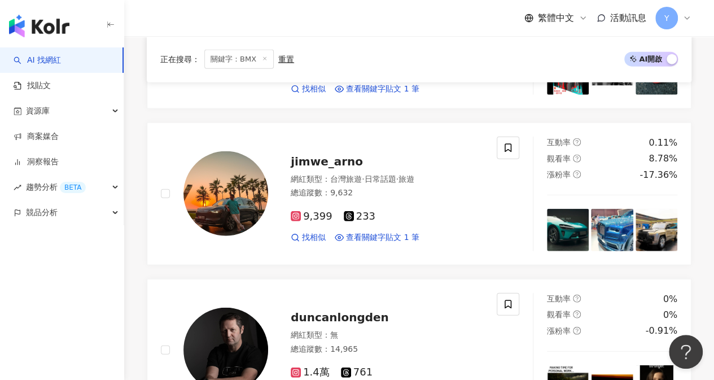
scroll to position [1262, 0]
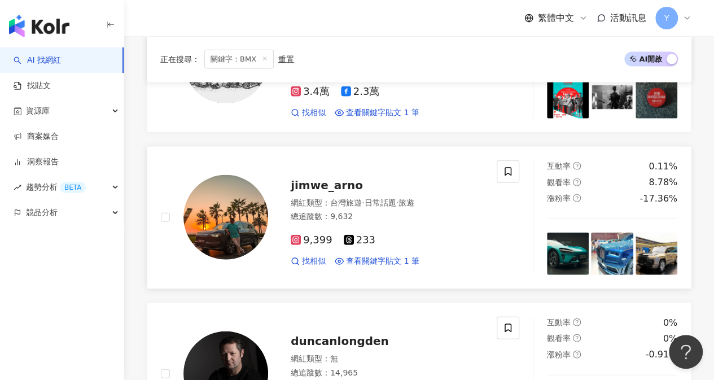
click at [328, 178] on span "jimwe_arno" at bounding box center [326, 185] width 72 height 14
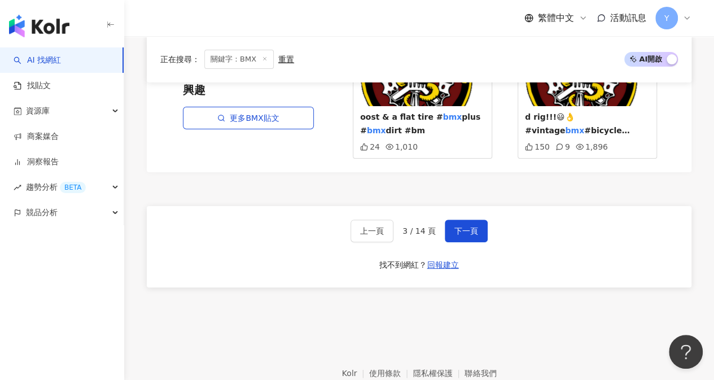
scroll to position [2218, 0]
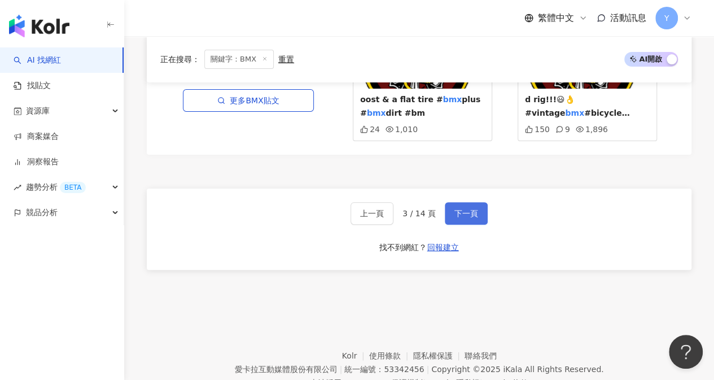
click at [459, 209] on span "下一頁" at bounding box center [466, 213] width 24 height 9
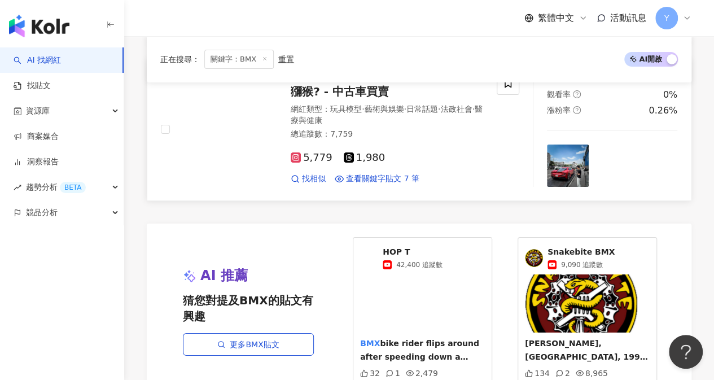
scroll to position [2214, 0]
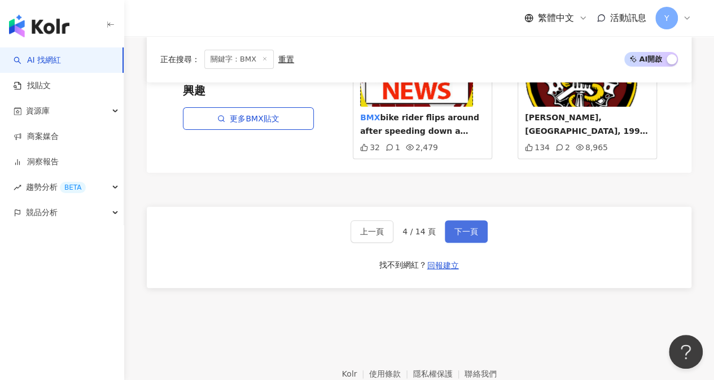
click at [462, 220] on button "下一頁" at bounding box center [465, 231] width 43 height 23
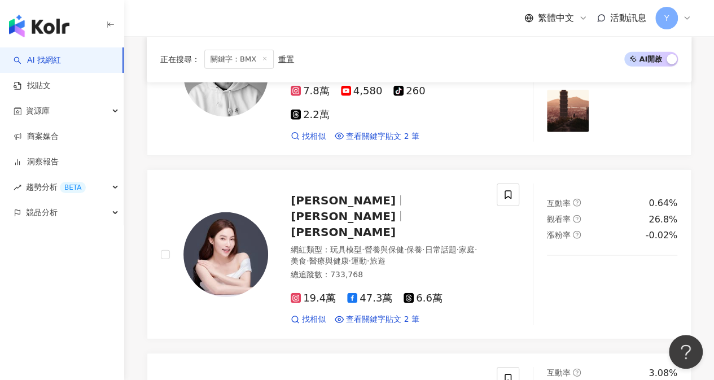
scroll to position [1412, 0]
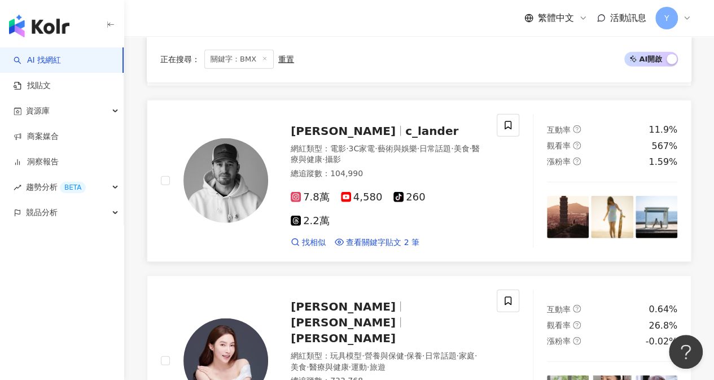
click at [323, 192] on span "7.8萬" at bounding box center [309, 197] width 39 height 12
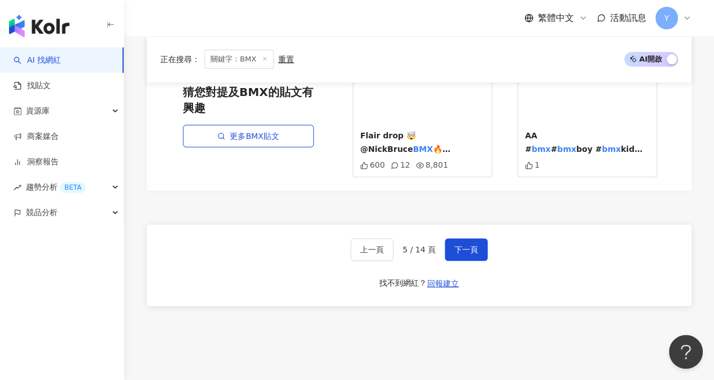
scroll to position [2202, 0]
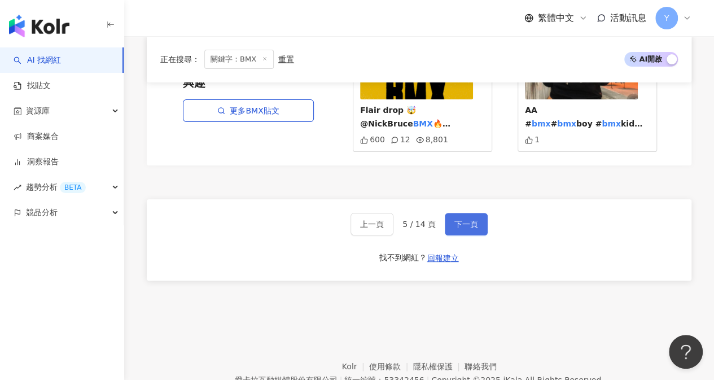
click at [472, 219] on span "下一頁" at bounding box center [466, 223] width 24 height 9
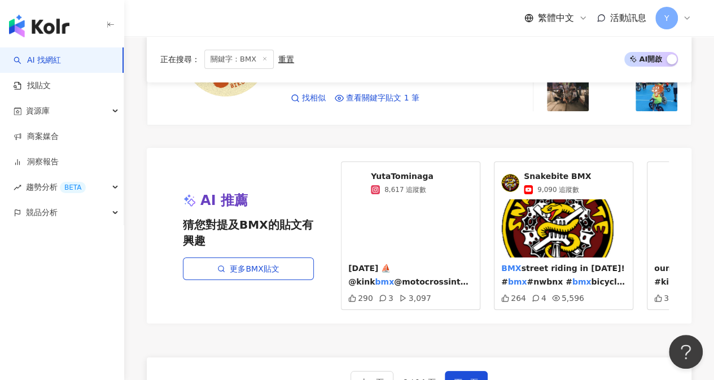
scroll to position [2143, 0]
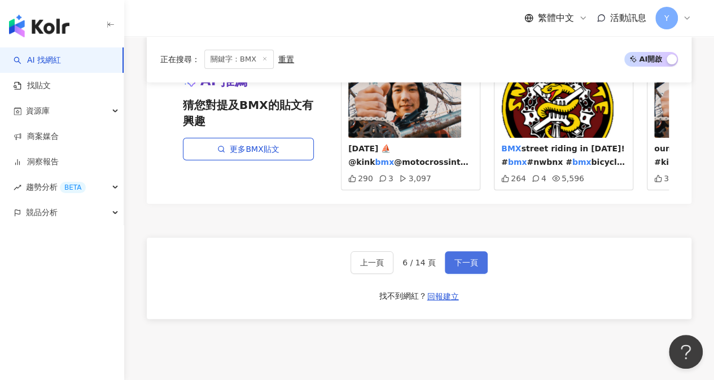
click at [451, 251] on button "下一頁" at bounding box center [465, 262] width 43 height 23
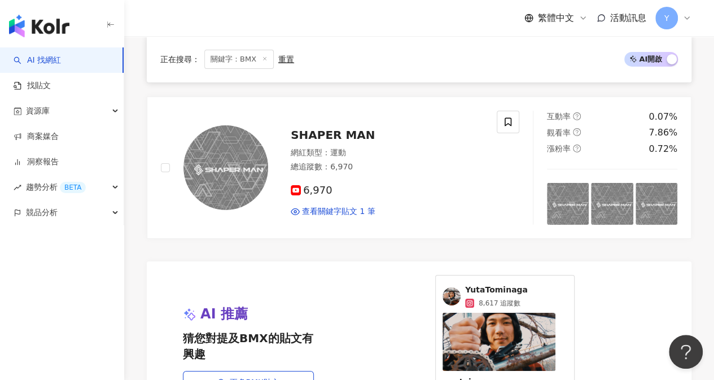
scroll to position [2047, 0]
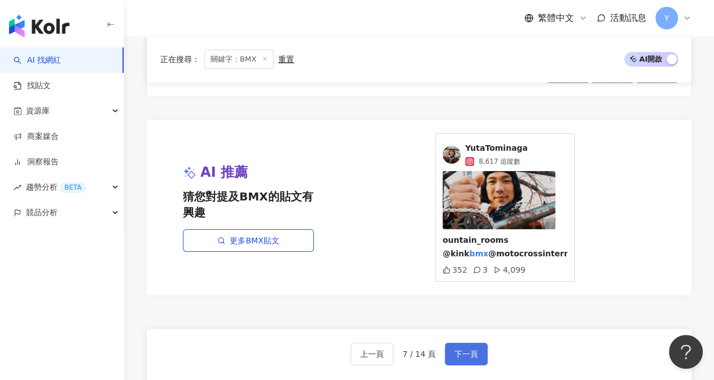
click at [475, 342] on button "下一頁" at bounding box center [465, 353] width 43 height 23
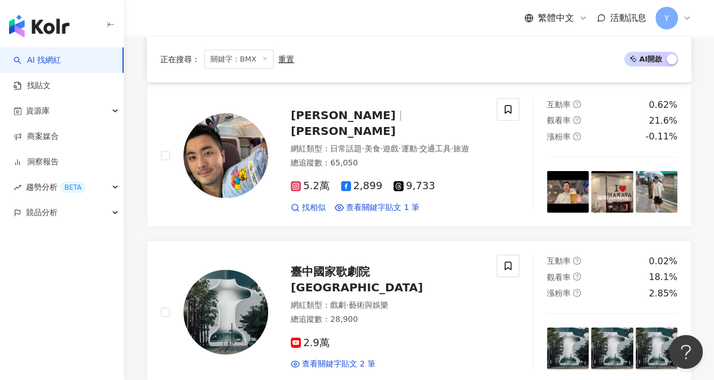
scroll to position [1554, 0]
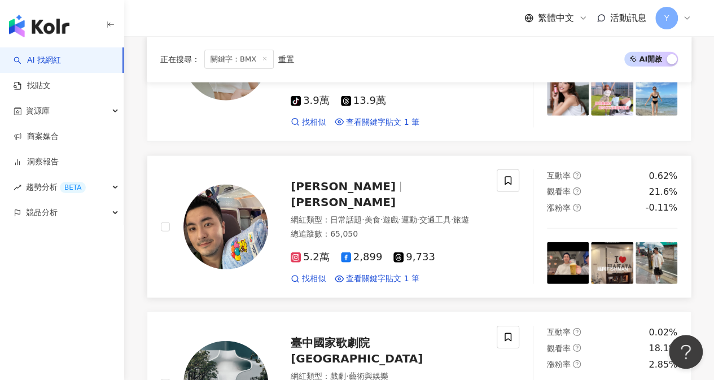
click at [318, 251] on span "5.2萬" at bounding box center [309, 257] width 39 height 12
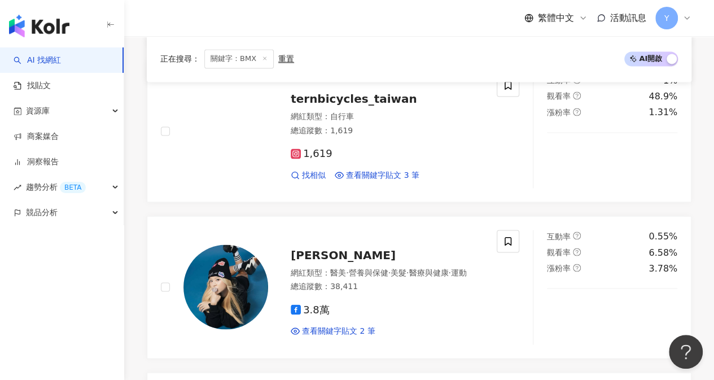
scroll to position [1047, 0]
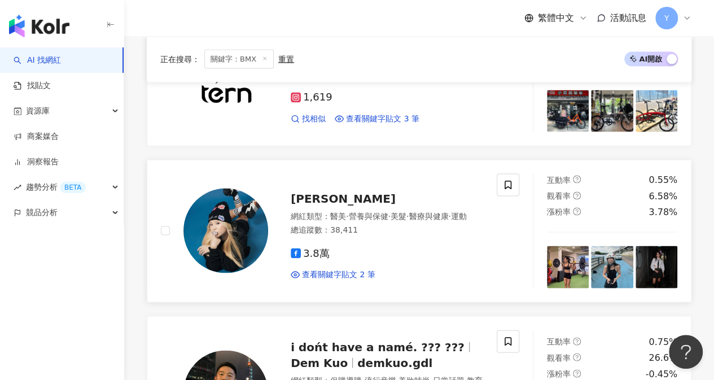
click at [314, 247] on span "3.8萬" at bounding box center [309, 253] width 39 height 12
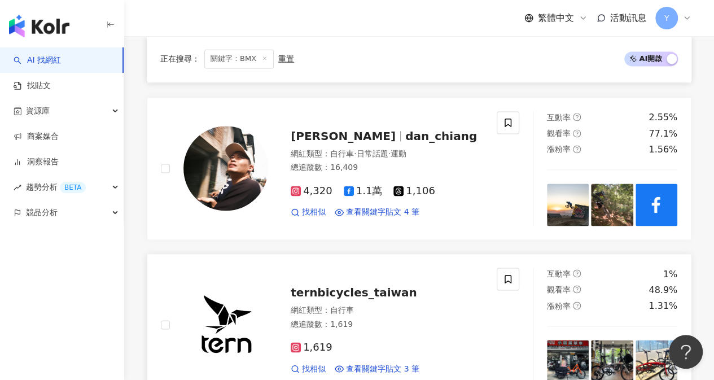
scroll to position [708, 0]
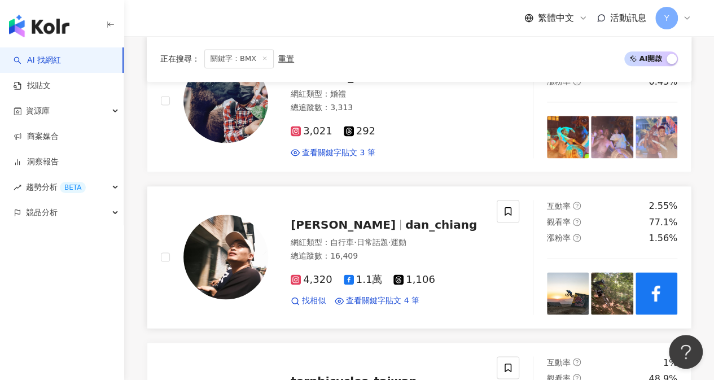
click at [405, 218] on span "dan_chiang" at bounding box center [441, 225] width 72 height 14
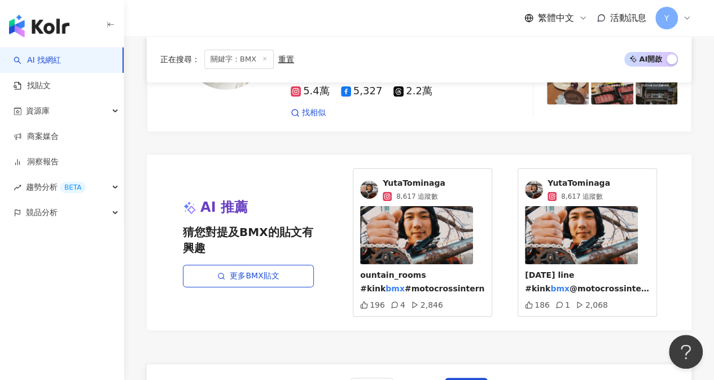
scroll to position [2062, 0]
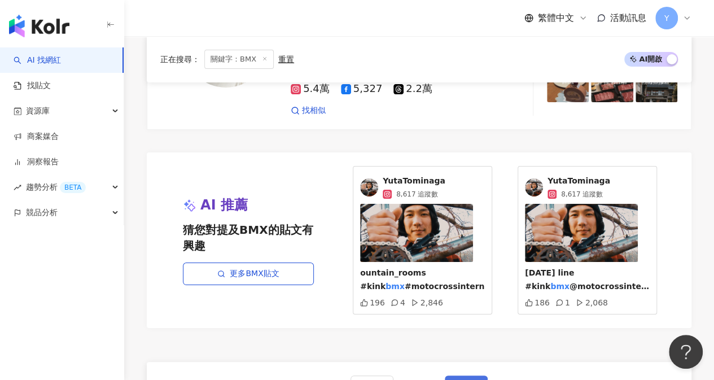
click at [471, 379] on span "下一頁" at bounding box center [466, 386] width 24 height 9
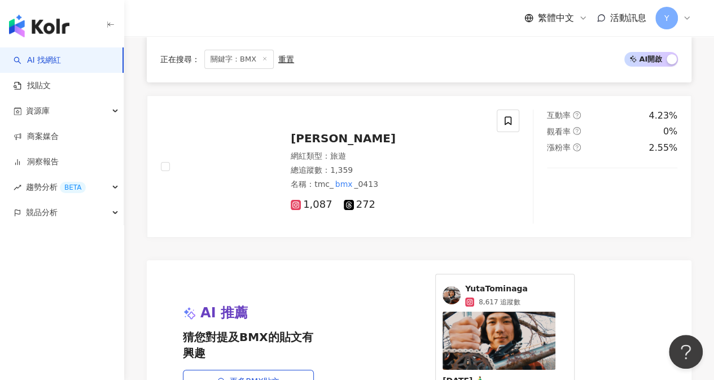
scroll to position [2044, 0]
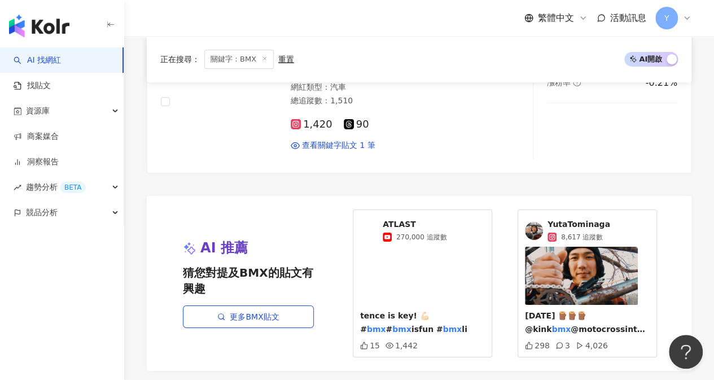
scroll to position [1973, 0]
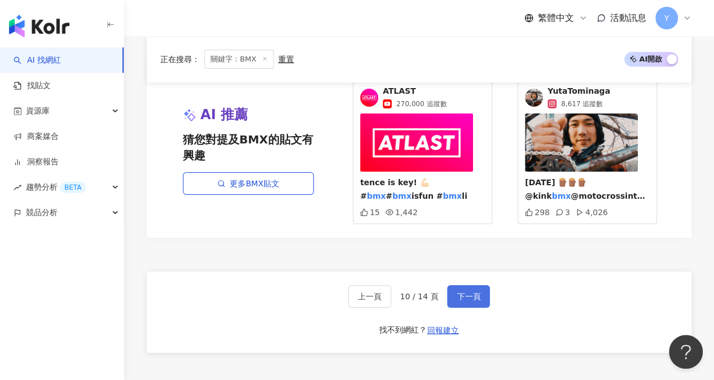
click at [451, 285] on button "下一頁" at bounding box center [468, 296] width 43 height 23
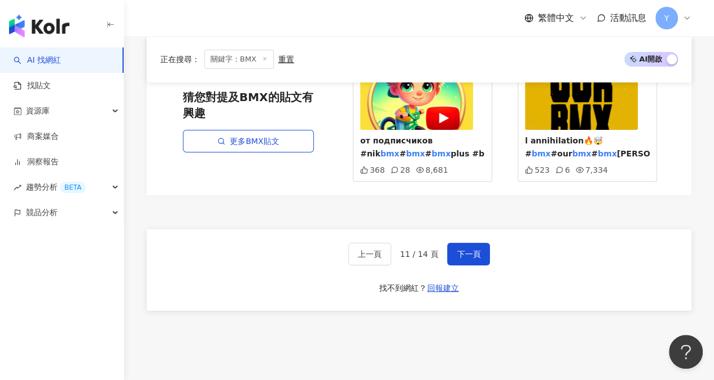
scroll to position [2199, 0]
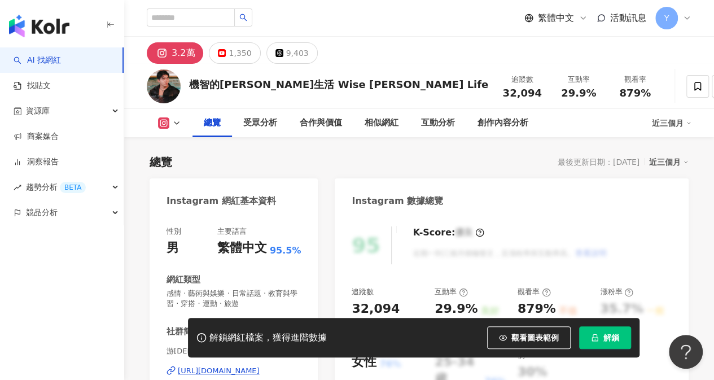
scroll to position [113, 0]
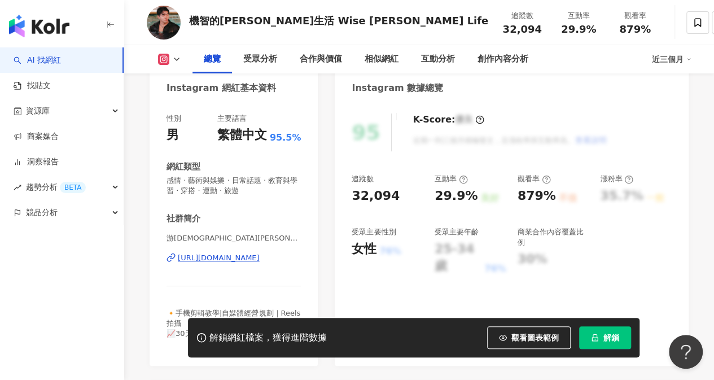
click at [223, 260] on div "https://www.instagram.com/adam8167/" at bounding box center [219, 258] width 82 height 10
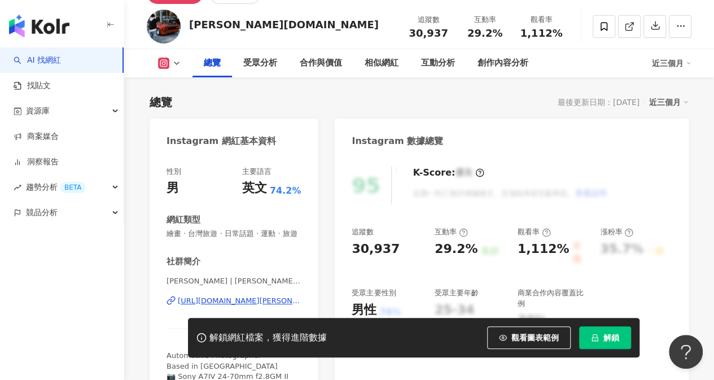
scroll to position [169, 0]
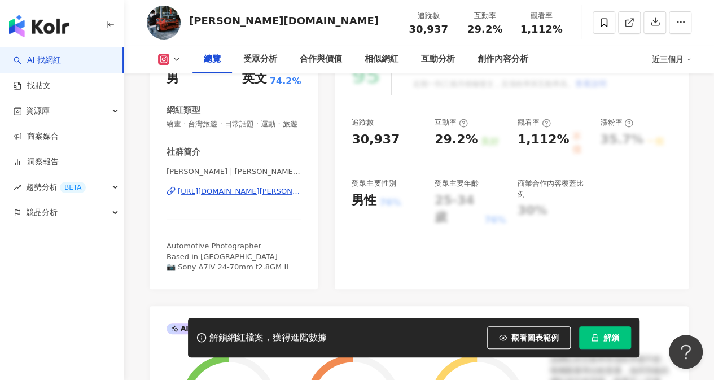
click at [252, 196] on div "https://www.instagram.com/tim.autos/" at bounding box center [239, 191] width 123 height 10
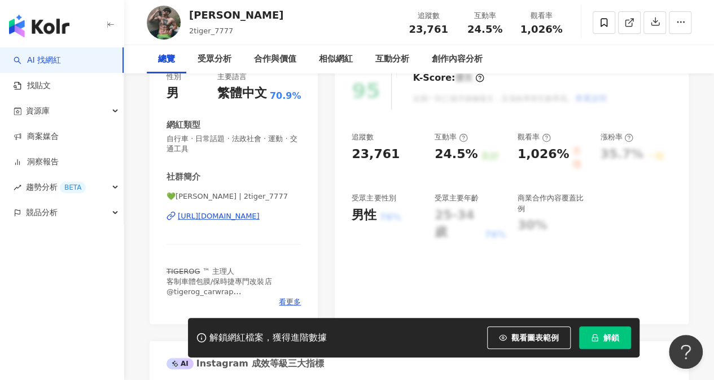
scroll to position [226, 0]
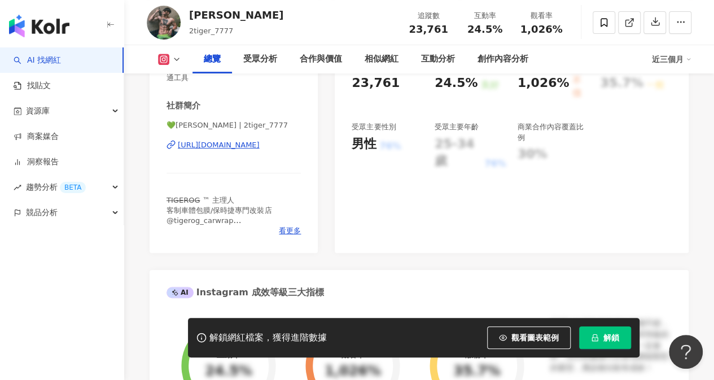
click at [239, 147] on div "https://www.instagram.com/2tiger_7777/" at bounding box center [219, 145] width 82 height 10
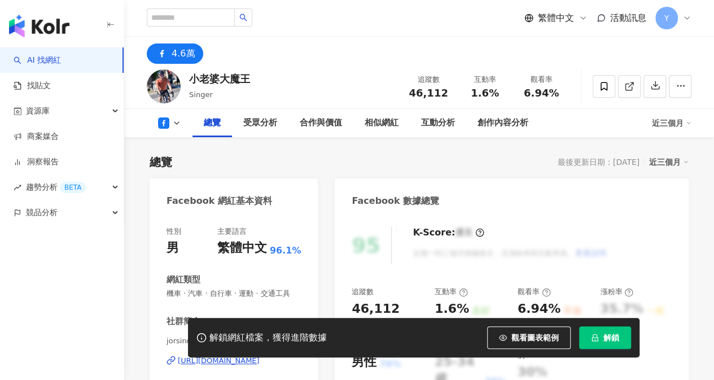
scroll to position [169, 0]
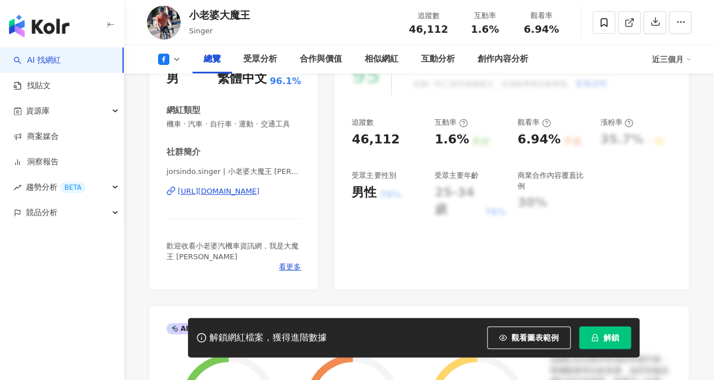
click at [223, 196] on div "[URL][DOMAIN_NAME]" at bounding box center [219, 191] width 82 height 10
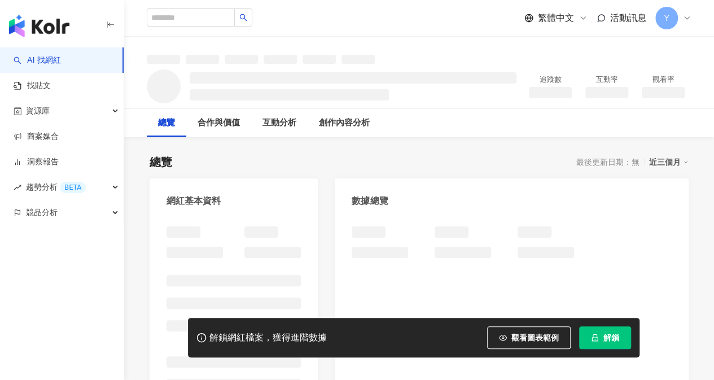
scroll to position [69, 0]
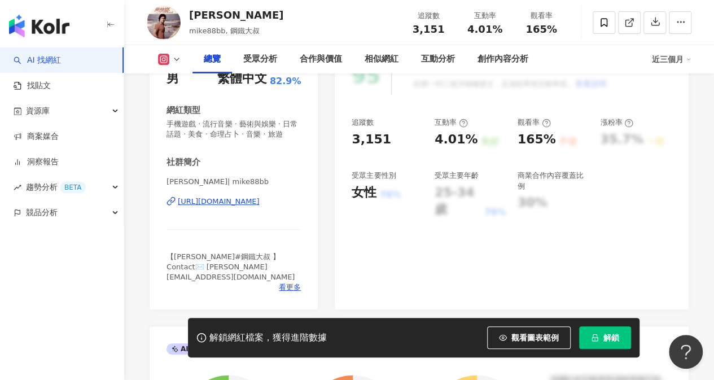
click at [226, 206] on div "[URL][DOMAIN_NAME]" at bounding box center [219, 201] width 82 height 10
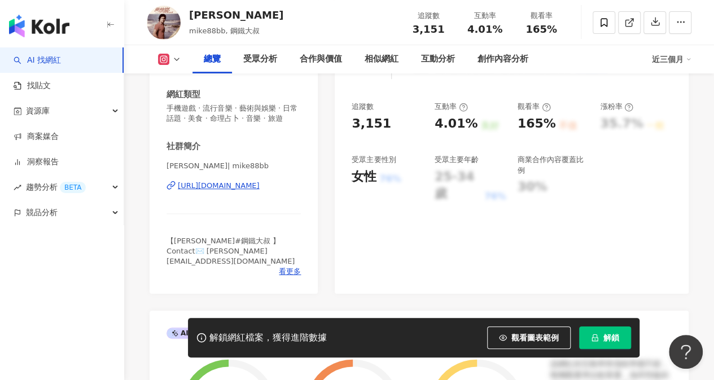
scroll to position [169, 0]
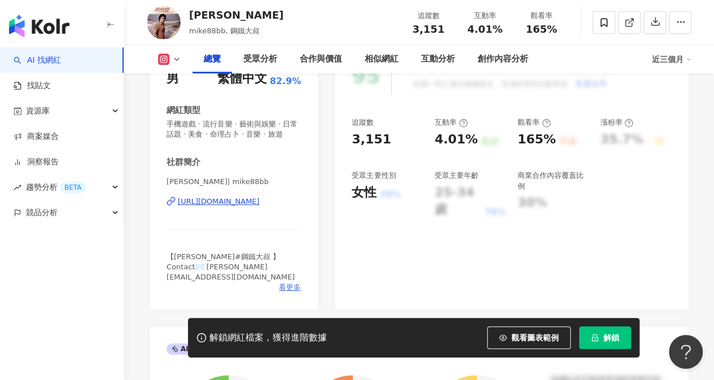
click at [283, 288] on span "看更多" at bounding box center [290, 287] width 22 height 10
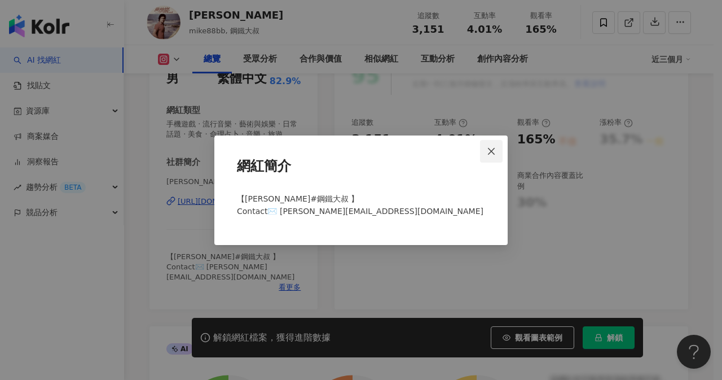
click at [490, 153] on icon "close" at bounding box center [491, 151] width 7 height 7
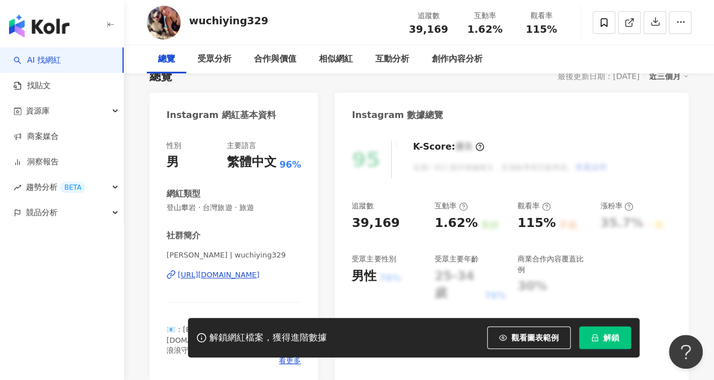
scroll to position [113, 0]
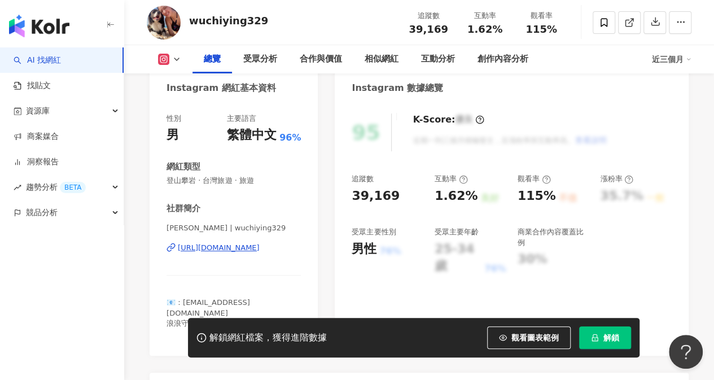
click at [245, 248] on div "https://www.instagram.com/wuchiying329/" at bounding box center [219, 248] width 82 height 10
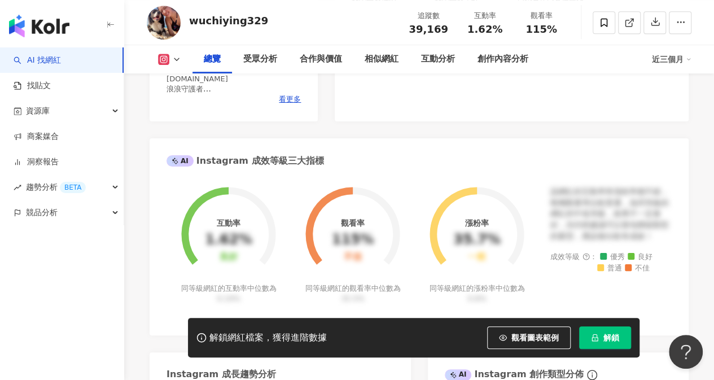
scroll to position [338, 0]
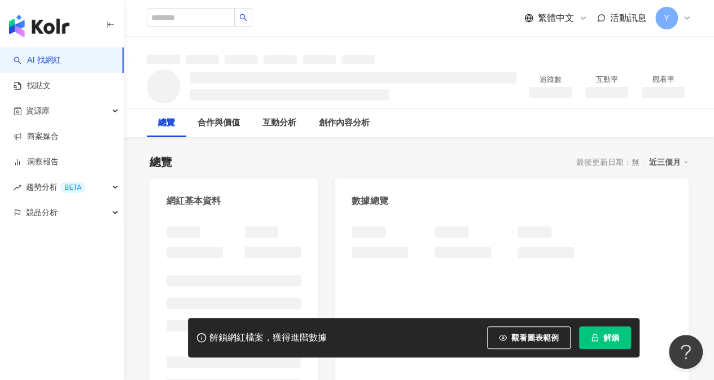
scroll to position [84, 0]
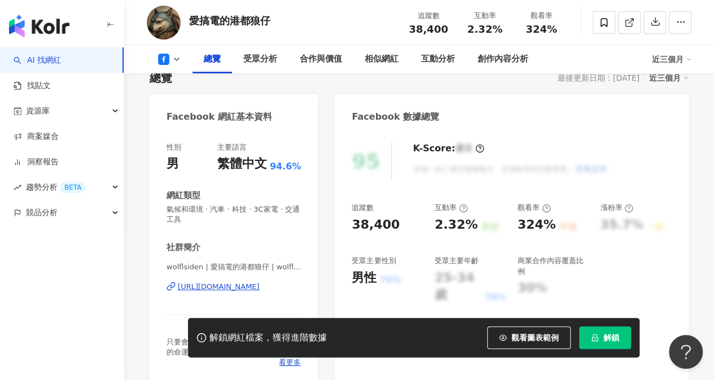
scroll to position [169, 0]
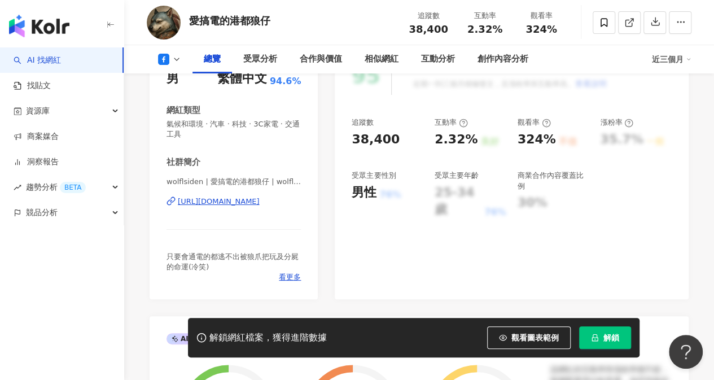
click at [247, 203] on div "https://www.facebook.com/1449948521911879" at bounding box center [219, 201] width 82 height 10
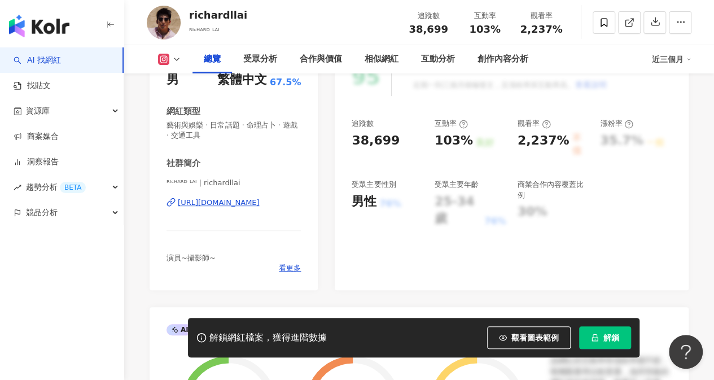
scroll to position [226, 0]
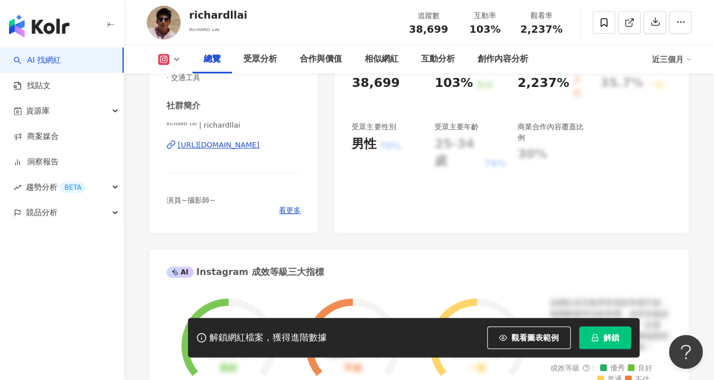
click at [253, 148] on div "https://www.instagram.com/richardllai/" at bounding box center [219, 145] width 82 height 10
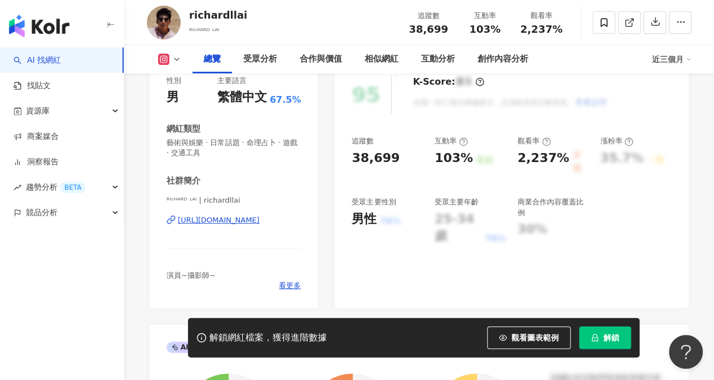
scroll to position [113, 0]
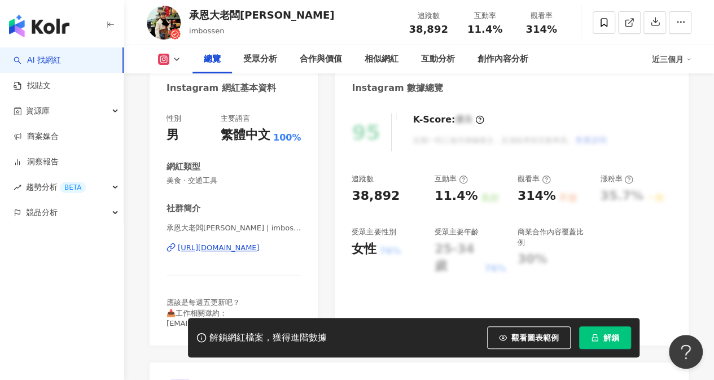
click at [244, 251] on div "[URL][DOMAIN_NAME]" at bounding box center [219, 248] width 82 height 10
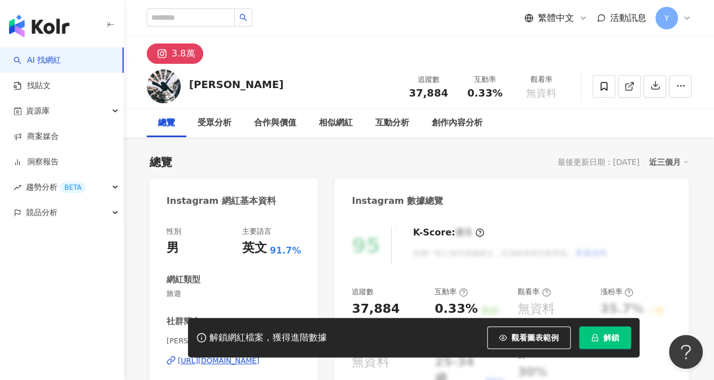
scroll to position [226, 0]
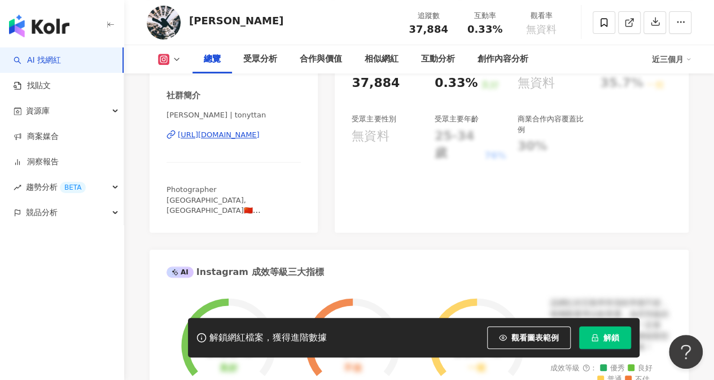
click at [239, 131] on div "https://www.instagram.com/tonyttan/" at bounding box center [219, 135] width 82 height 10
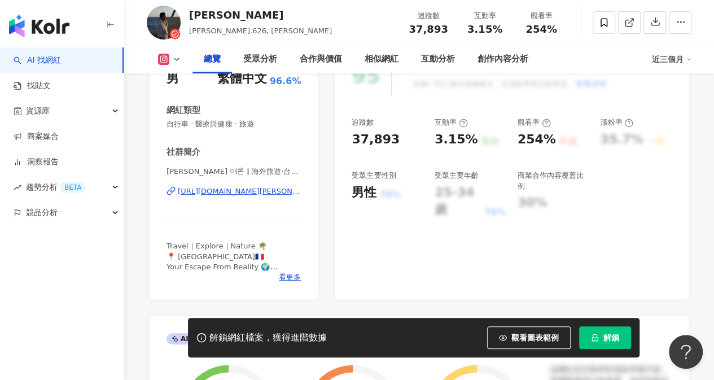
click at [235, 192] on div "https://www.instagram.com/aaron.626/" at bounding box center [239, 191] width 123 height 10
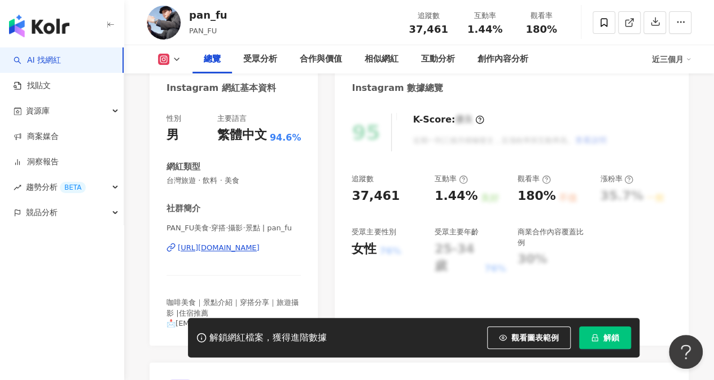
scroll to position [169, 0]
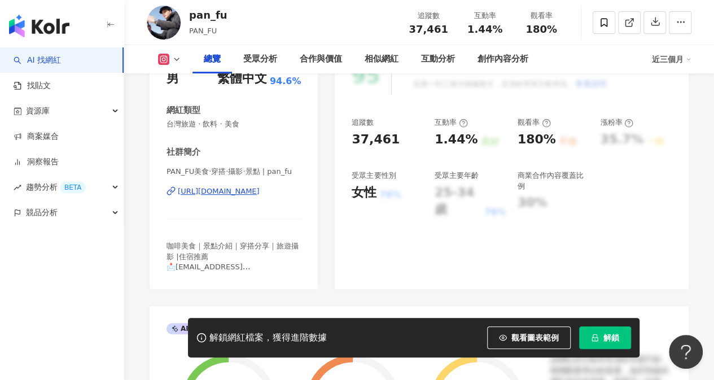
click at [246, 189] on div "[URL][DOMAIN_NAME]" at bounding box center [219, 191] width 82 height 10
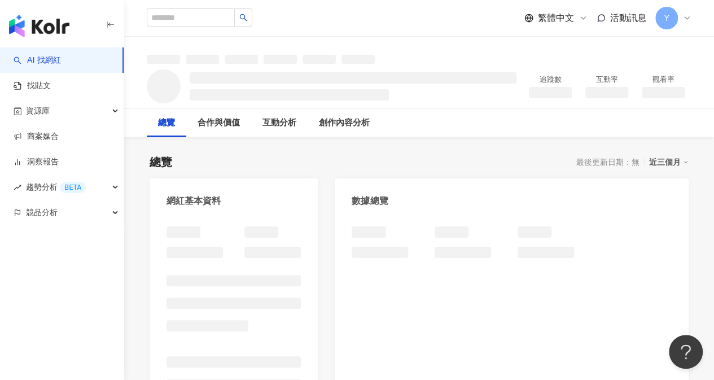
scroll to position [169, 0]
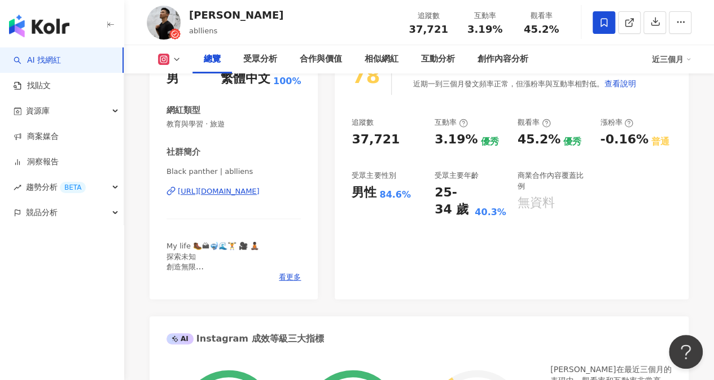
click at [240, 189] on div "[URL][DOMAIN_NAME]" at bounding box center [219, 191] width 82 height 10
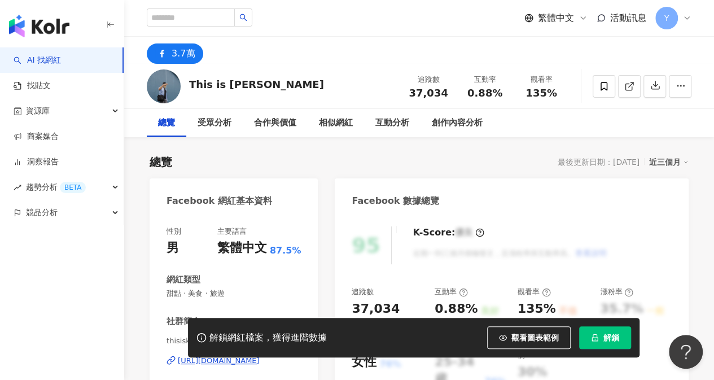
scroll to position [113, 0]
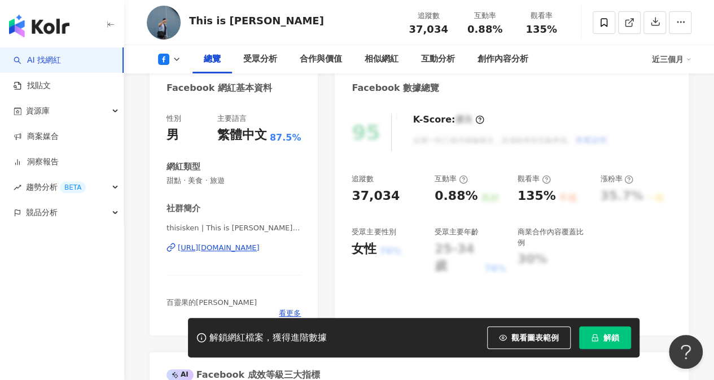
click at [243, 245] on div "[URL][DOMAIN_NAME]" at bounding box center [219, 248] width 82 height 10
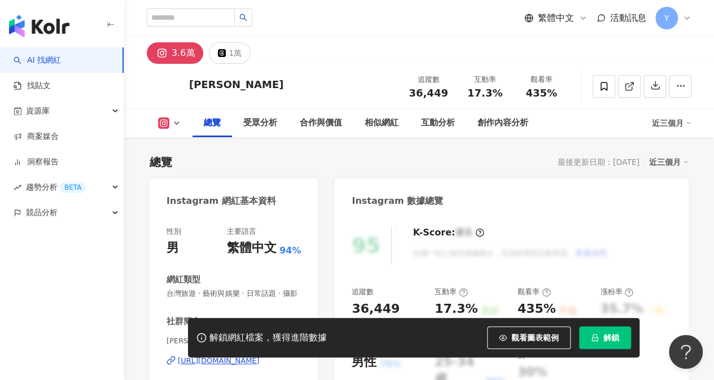
scroll to position [113, 0]
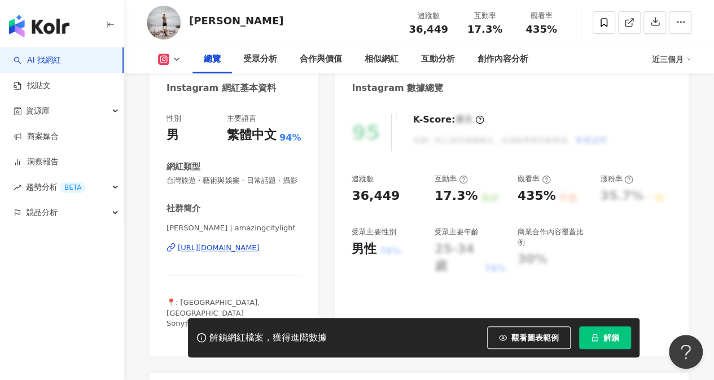
click at [244, 253] on div "https://www.instagram.com/amazingcitylight/" at bounding box center [219, 248] width 82 height 10
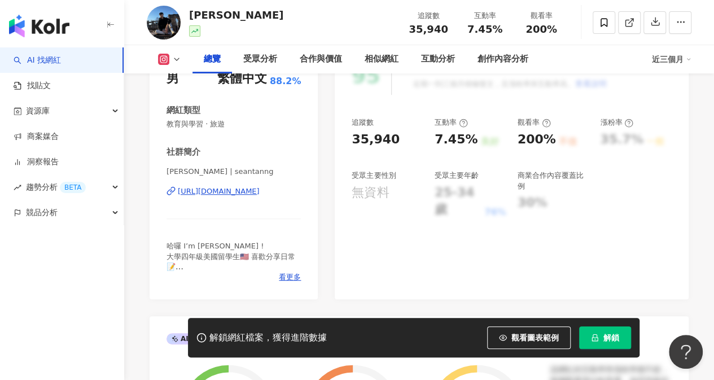
click at [245, 191] on div "https://www.instagram.com/seantanng/" at bounding box center [219, 191] width 82 height 10
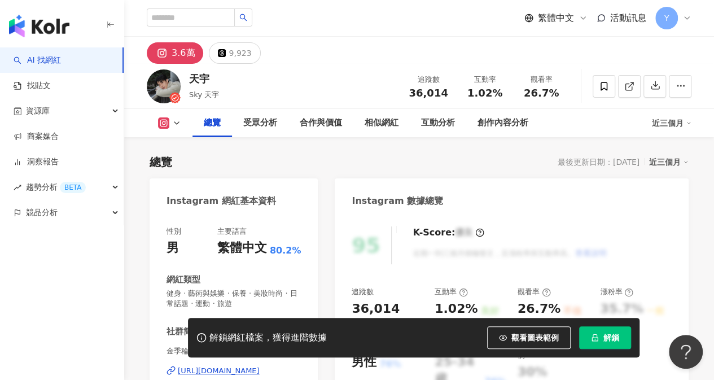
scroll to position [169, 0]
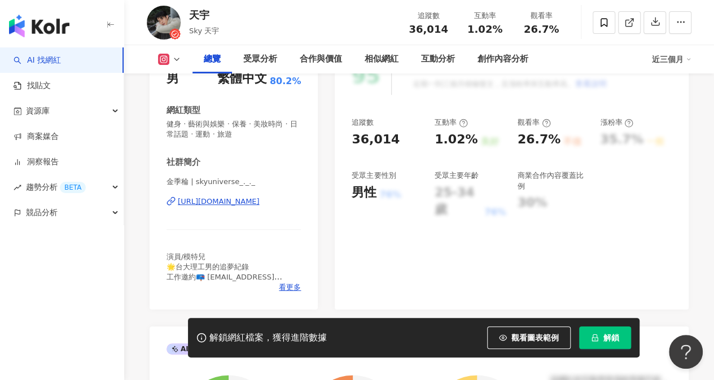
click at [243, 204] on div "https://www.instagram.com/skyuniverse_._._/" at bounding box center [219, 201] width 82 height 10
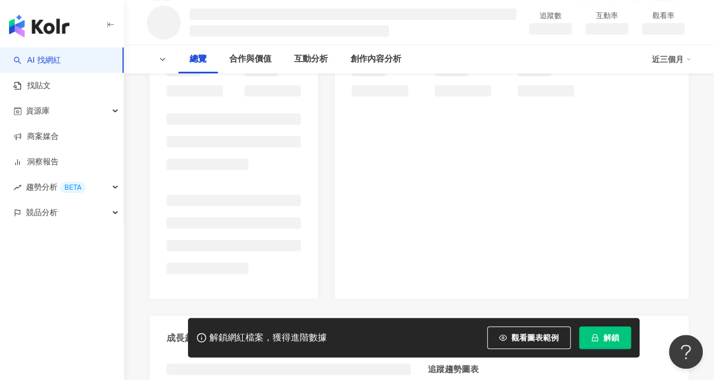
scroll to position [169, 0]
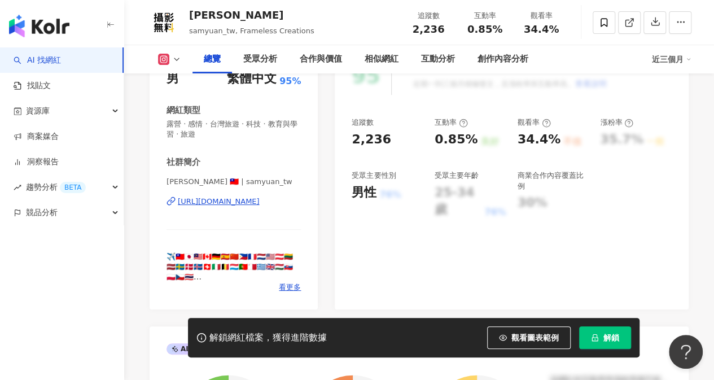
click at [253, 201] on div "[URL][DOMAIN_NAME]" at bounding box center [219, 201] width 82 height 10
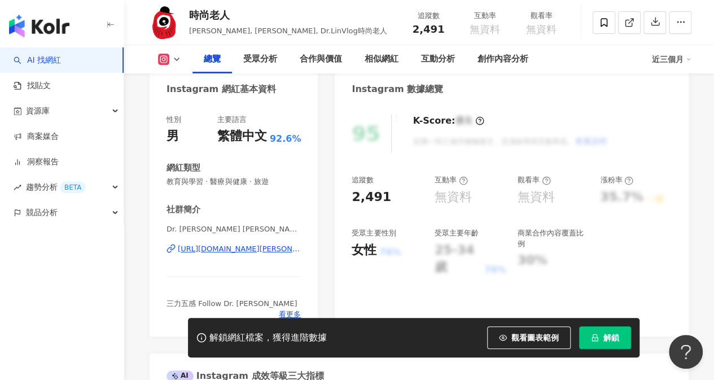
scroll to position [113, 0]
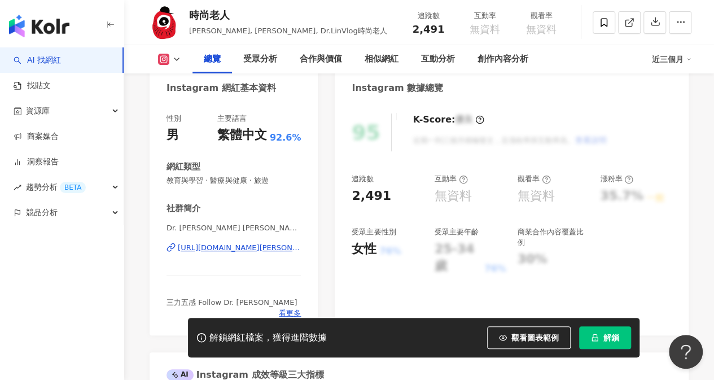
click at [263, 245] on div "[URL][DOMAIN_NAME][PERSON_NAME]" at bounding box center [239, 248] width 123 height 10
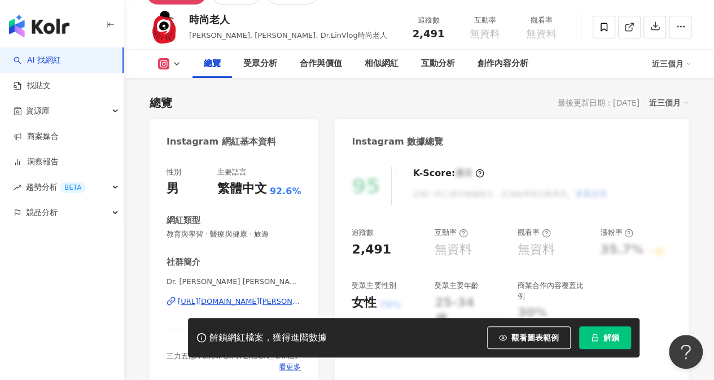
scroll to position [0, 0]
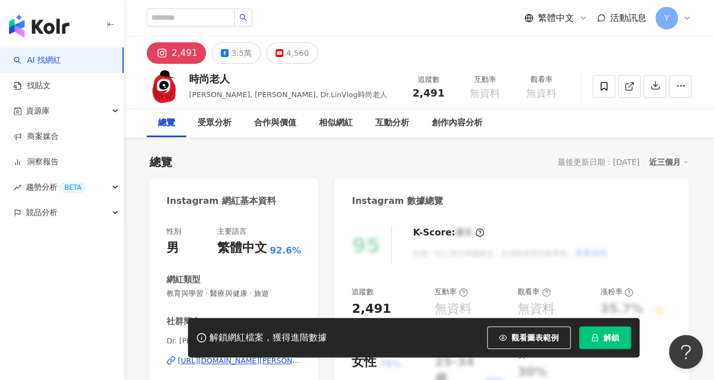
drag, startPoint x: 247, startPoint y: 77, endPoint x: 223, endPoint y: 79, distance: 23.8
click at [192, 78] on div "時尚老人" at bounding box center [288, 79] width 198 height 14
click at [232, 55] on div "3.5萬" at bounding box center [241, 53] width 20 height 16
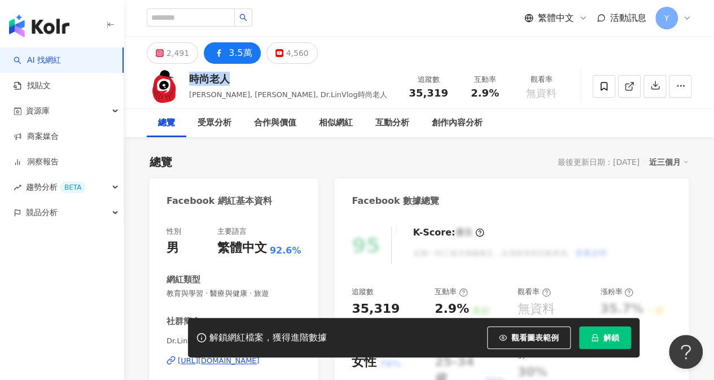
click at [239, 355] on div "https://www.facebook.com/1509998652355068" at bounding box center [219, 360] width 82 height 10
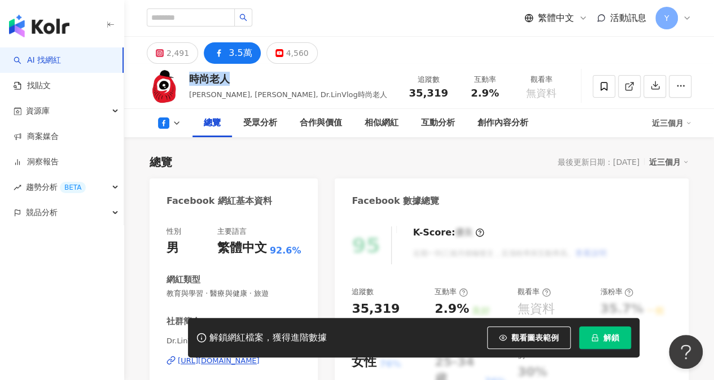
scroll to position [113, 0]
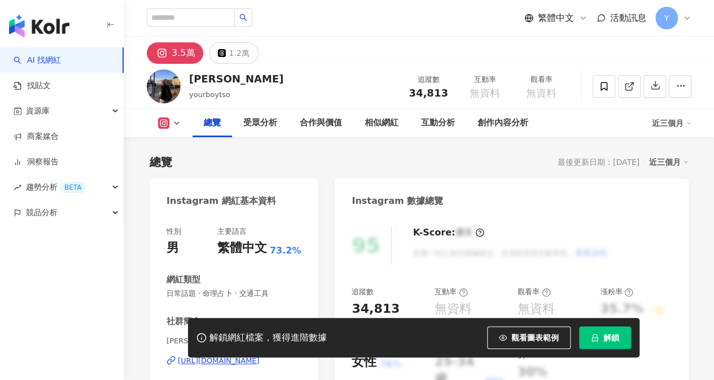
click at [247, 355] on div "https://www.instagram.com/tsohsiu/" at bounding box center [219, 360] width 82 height 10
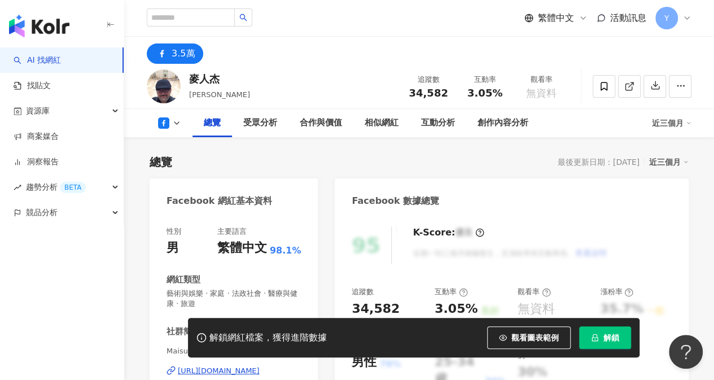
scroll to position [113, 0]
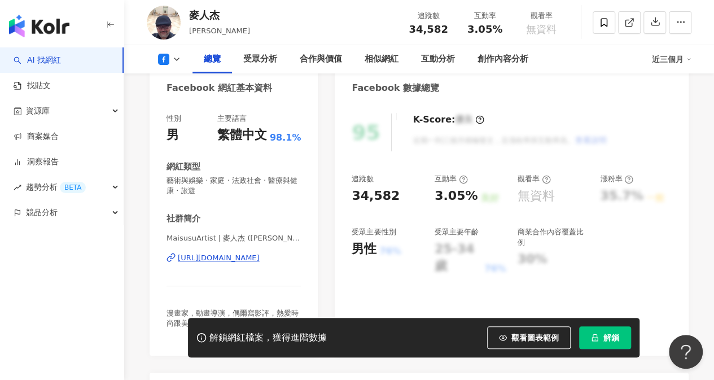
click at [254, 260] on div "https://www.facebook.com/295257863877528" at bounding box center [219, 258] width 82 height 10
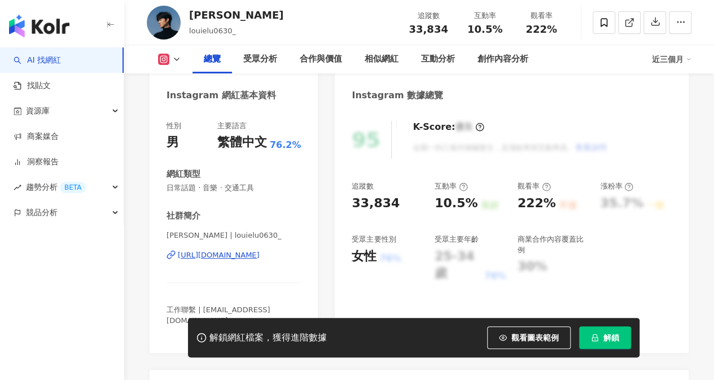
scroll to position [226, 0]
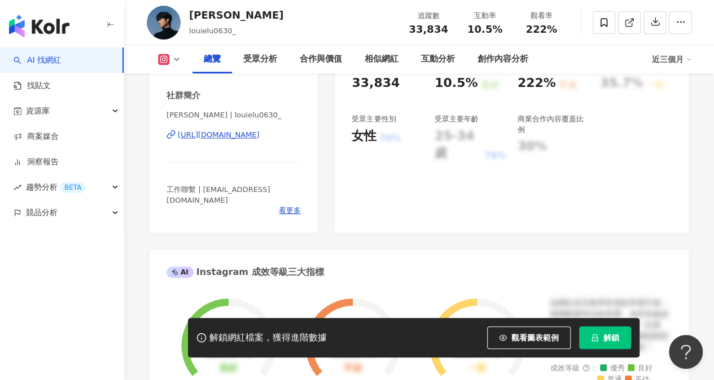
click at [248, 136] on div "[URL][DOMAIN_NAME]" at bounding box center [219, 135] width 82 height 10
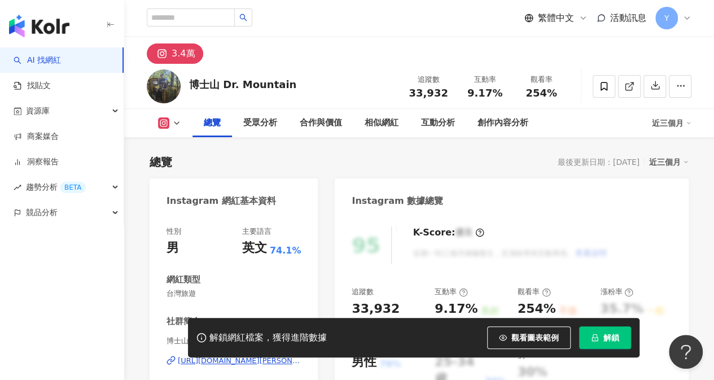
scroll to position [113, 0]
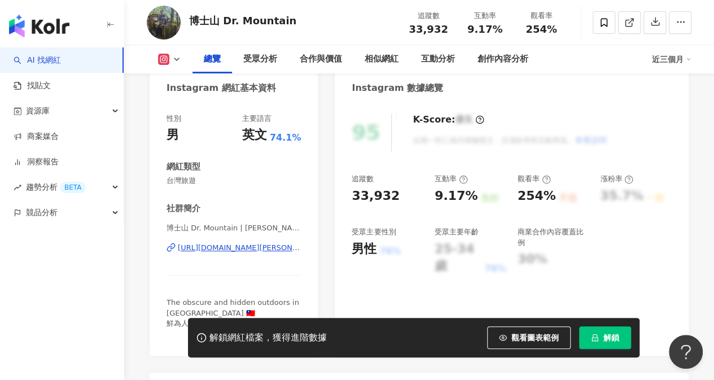
click at [228, 250] on div "https://www.instagram.com/chris.in.taiwan/" at bounding box center [239, 248] width 123 height 10
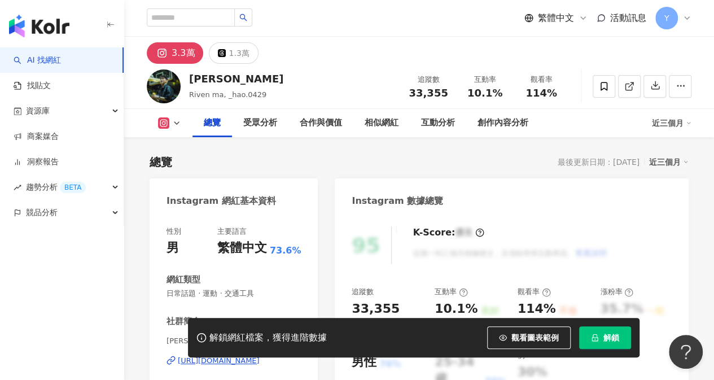
scroll to position [56, 0]
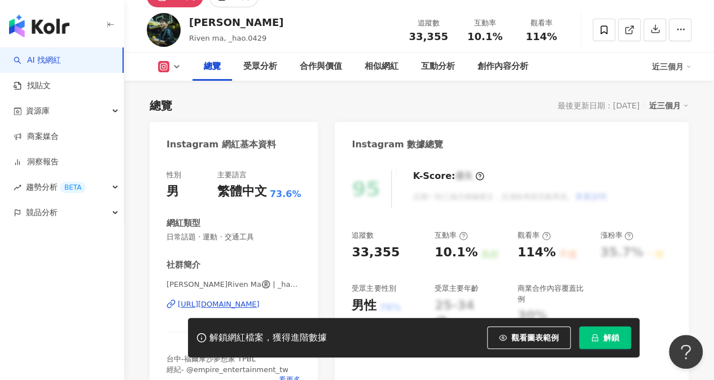
click at [251, 299] on div "[URL][DOMAIN_NAME]" at bounding box center [219, 304] width 82 height 10
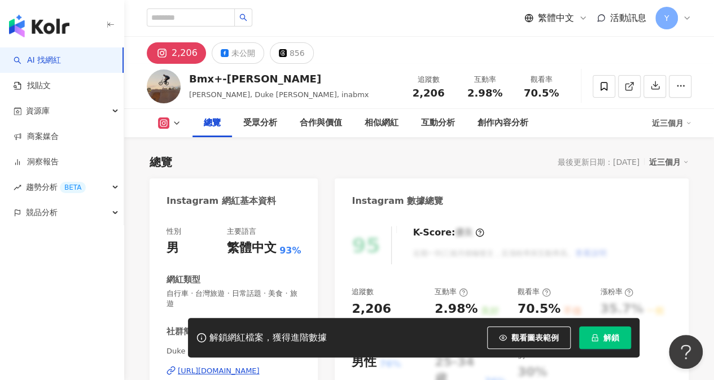
scroll to position [169, 0]
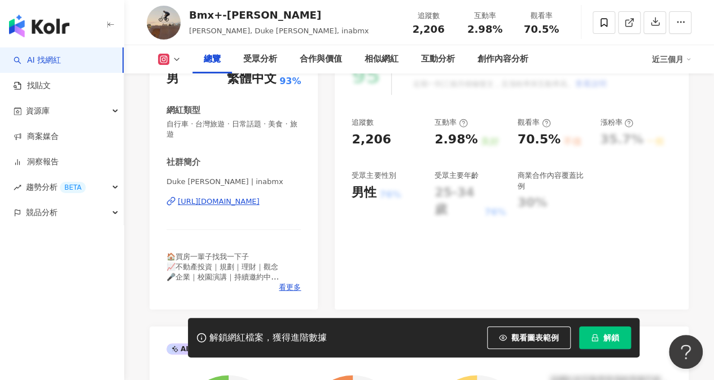
click at [259, 201] on div "https://www.instagram.com/inabmx/" at bounding box center [219, 201] width 82 height 10
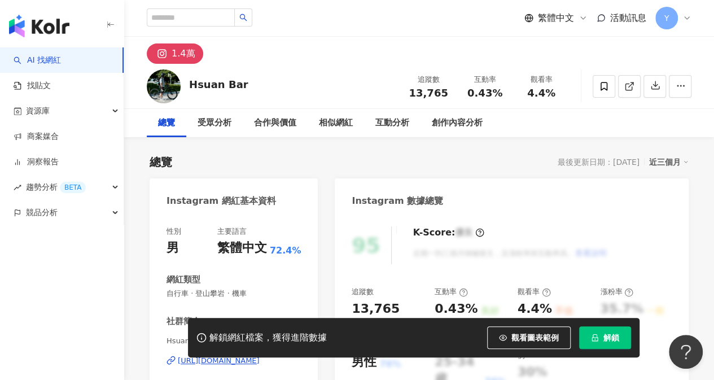
scroll to position [113, 0]
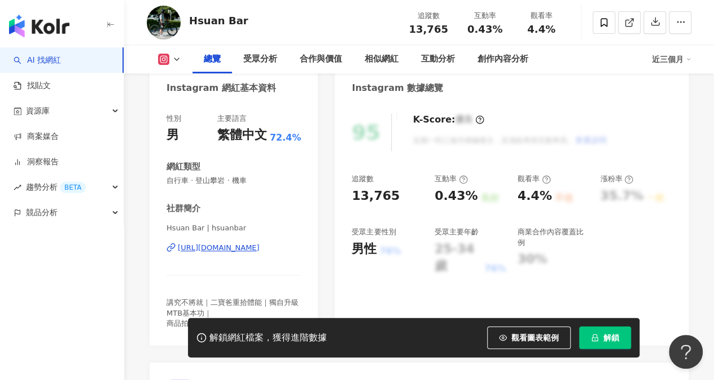
click at [244, 248] on div "https://www.instagram.com/hsuanbar/" at bounding box center [219, 248] width 82 height 10
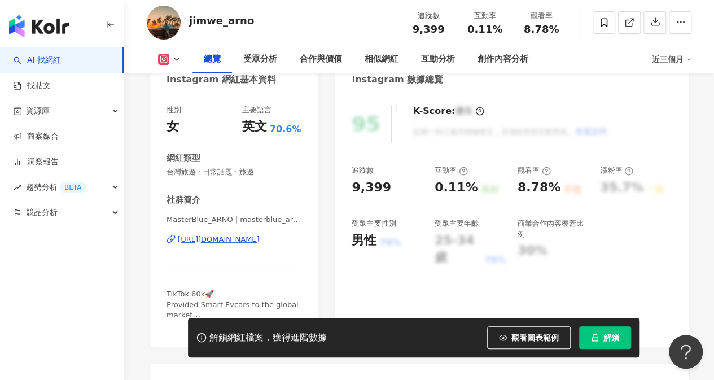
scroll to position [226, 0]
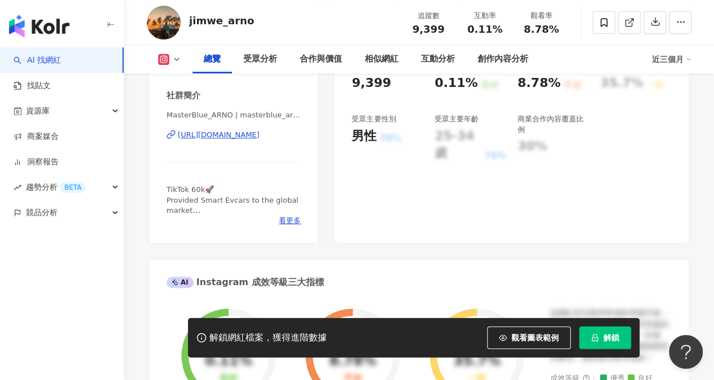
click at [256, 135] on div "https://www.instagram.com/masterblue_arno/" at bounding box center [219, 135] width 82 height 10
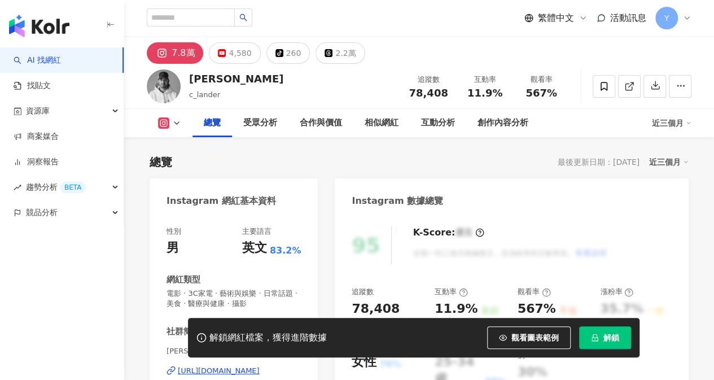
scroll to position [169, 0]
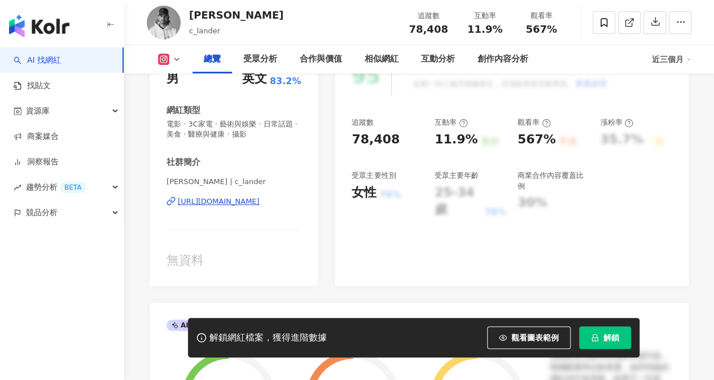
click at [235, 204] on div "[URL][DOMAIN_NAME]" at bounding box center [219, 201] width 82 height 10
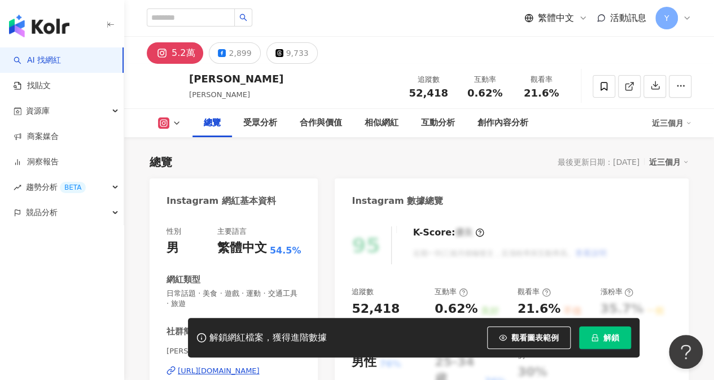
scroll to position [113, 0]
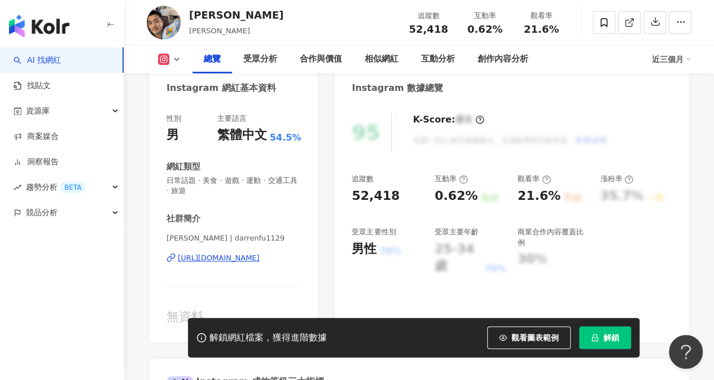
click at [259, 261] on div "[URL][DOMAIN_NAME]" at bounding box center [219, 258] width 82 height 10
